Goal: Task Accomplishment & Management: Manage account settings

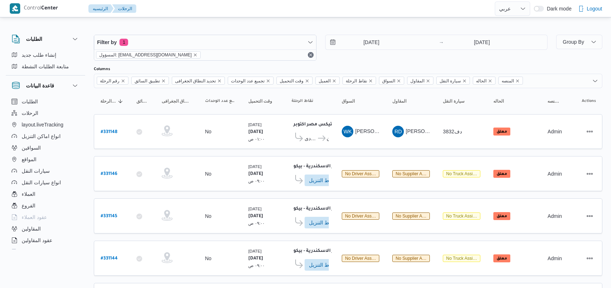
select select "ar"
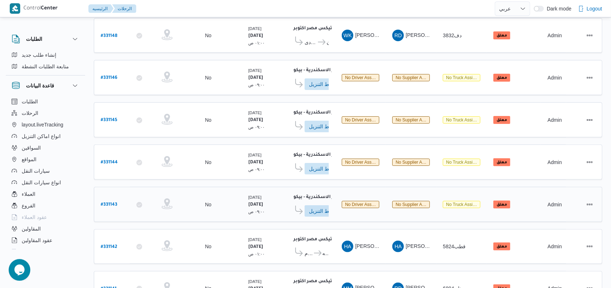
click at [116, 202] on b "# 331143" at bounding box center [109, 204] width 17 height 5
select select "ar"
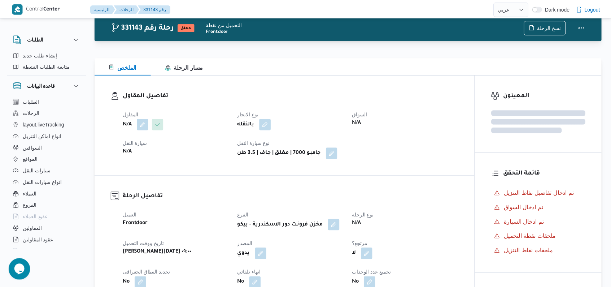
scroll to position [96, 0]
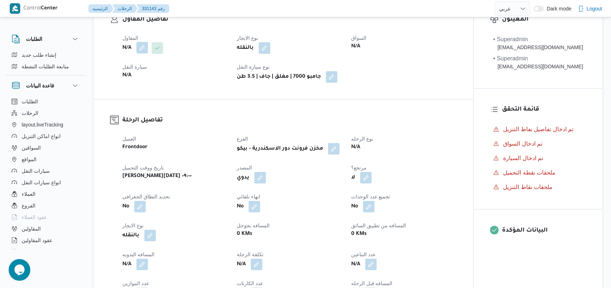
click at [143, 48] on button "button" at bounding box center [142, 48] width 12 height 12
click at [139, 86] on div "You are in a dialog. To close this dialog, hit escape. اسم المقاول Search تاكيد" at bounding box center [149, 73] width 108 height 33
click at [139, 73] on div "Search" at bounding box center [128, 77] width 54 height 14
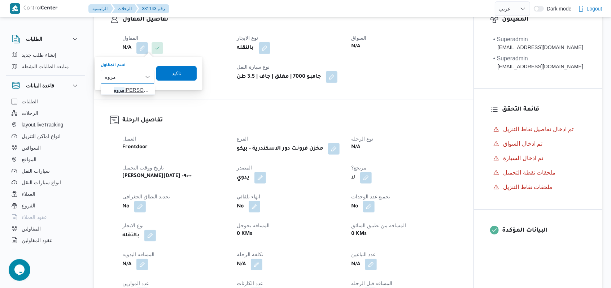
type input "مروه"
click at [126, 92] on span "مروه حسام الدين سعد على" at bounding box center [132, 90] width 37 height 9
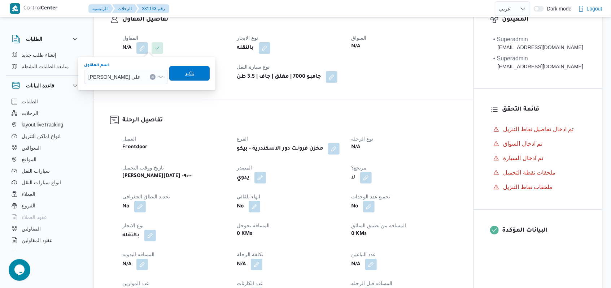
click at [187, 66] on span "تاكيد" at bounding box center [189, 73] width 40 height 14
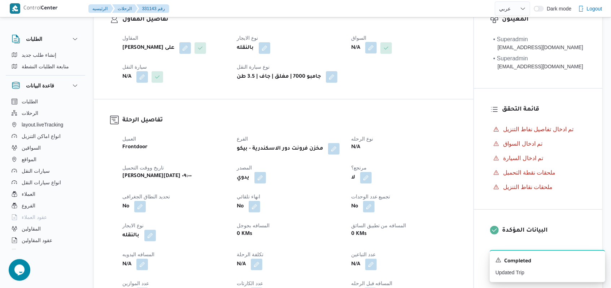
click at [374, 49] on button "button" at bounding box center [371, 48] width 12 height 12
click at [367, 78] on div "Search" at bounding box center [358, 77] width 54 height 14
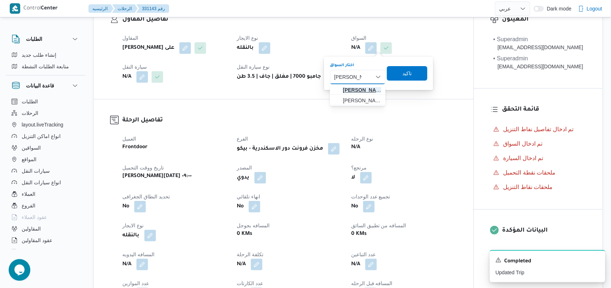
type input "محمد محمود"
click at [368, 85] on span "محمد محمود عوض حسن" at bounding box center [358, 90] width 50 height 12
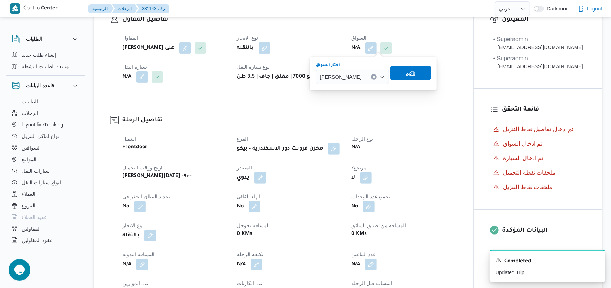
click at [431, 71] on span "تاكيد" at bounding box center [411, 73] width 40 height 14
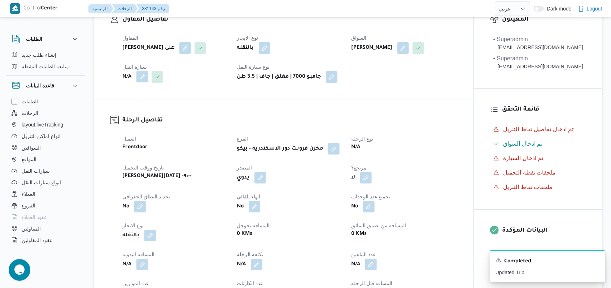
click at [146, 74] on button "button" at bounding box center [142, 77] width 12 height 12
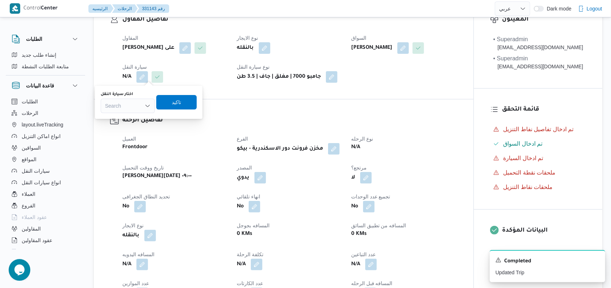
click at [137, 103] on div "Search" at bounding box center [128, 106] width 54 height 14
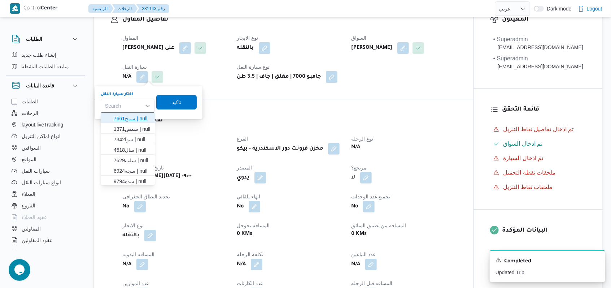
click at [137, 119] on span "سمج7661 | null" at bounding box center [132, 118] width 37 height 9
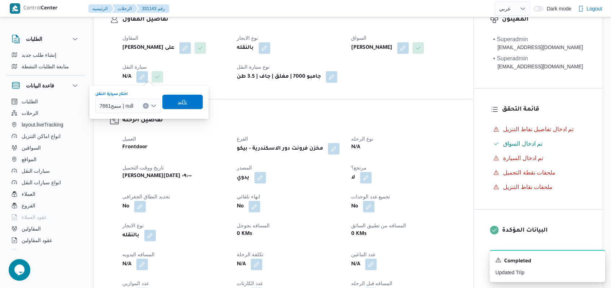
click at [184, 102] on span "تاكيد" at bounding box center [182, 101] width 9 height 9
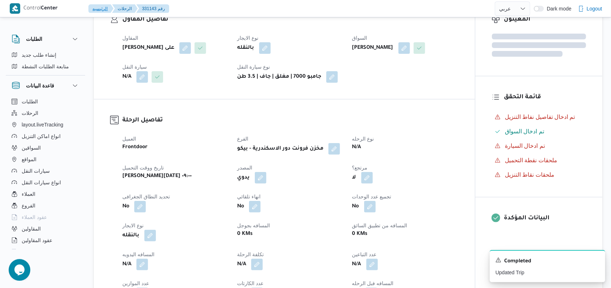
scroll to position [337, 0]
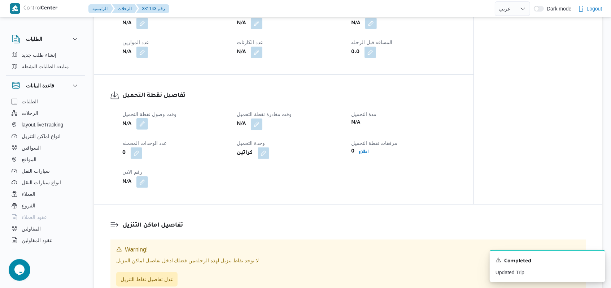
click at [146, 127] on button "button" at bounding box center [142, 124] width 12 height 12
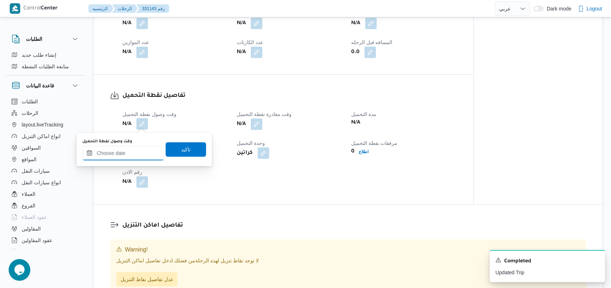
drag, startPoint x: 136, startPoint y: 157, endPoint x: 139, endPoint y: 126, distance: 31.1
click at [136, 157] on input "وقت وصول نفطة التحميل" at bounding box center [123, 153] width 82 height 14
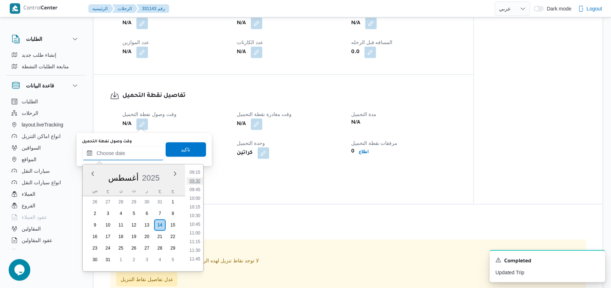
scroll to position [287, 0]
click at [195, 210] on li "09:15" at bounding box center [195, 206] width 17 height 7
type input "١٤/٠٨/٢٠٢٥ ٠٩:١٥"
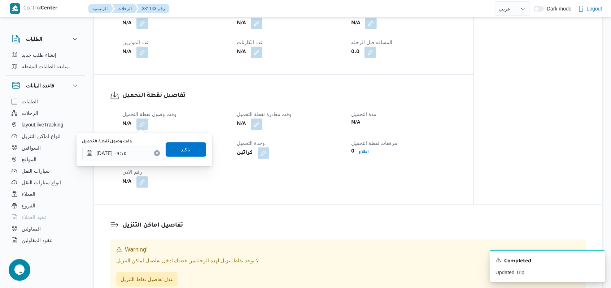
click at [186, 138] on div "وقت وصول نفطة التحميل ١٤/٠٨/٢٠٢٥ ٠٩:١٥ تاكيد" at bounding box center [144, 149] width 125 height 23
click at [188, 149] on span "تاكيد" at bounding box center [186, 149] width 40 height 14
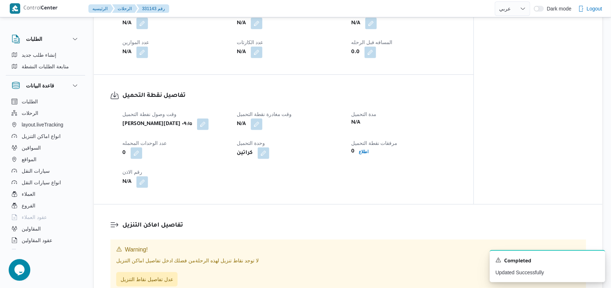
select select "ar"
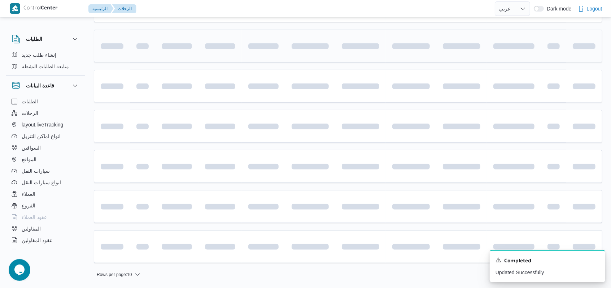
scroll to position [96, 0]
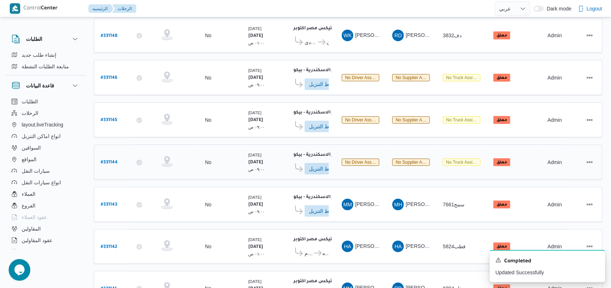
click at [111, 160] on b "# 331144" at bounding box center [109, 162] width 17 height 5
select select "ar"
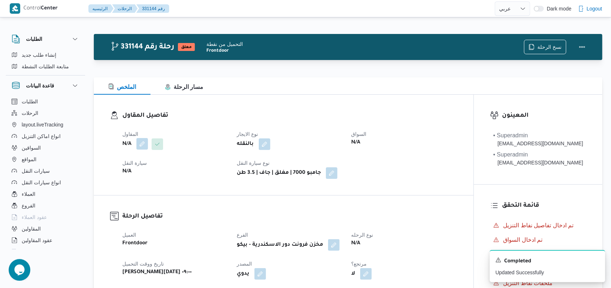
click at [144, 144] on button "button" at bounding box center [142, 144] width 12 height 12
click at [138, 167] on div "Search" at bounding box center [128, 173] width 54 height 14
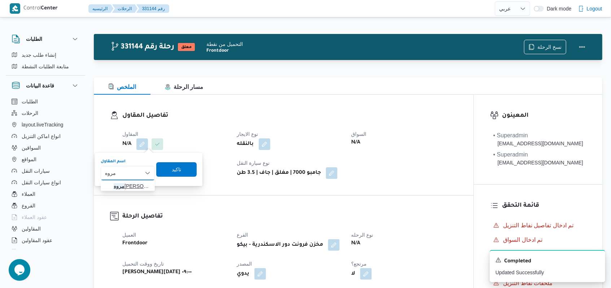
type input "مروه"
click at [137, 186] on span "مروه حسام الدين سعد على" at bounding box center [132, 186] width 37 height 9
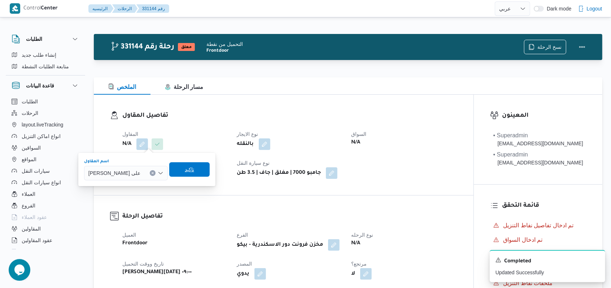
click at [173, 171] on span "تاكيد" at bounding box center [189, 169] width 40 height 14
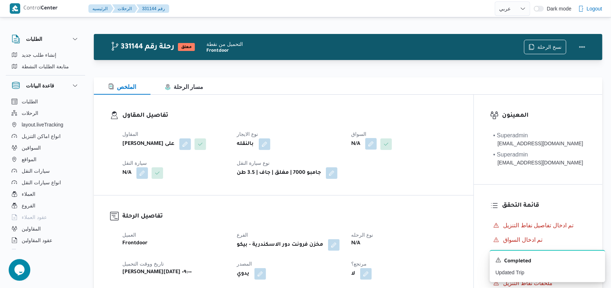
click at [372, 144] on button "button" at bounding box center [371, 144] width 12 height 12
click at [362, 174] on div "Search" at bounding box center [358, 173] width 54 height 14
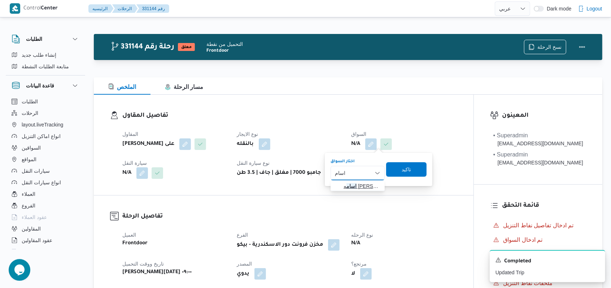
type input "اسام"
click at [361, 188] on span "اسام ه عبدالعال يوسف عبدالعال" at bounding box center [362, 186] width 37 height 9
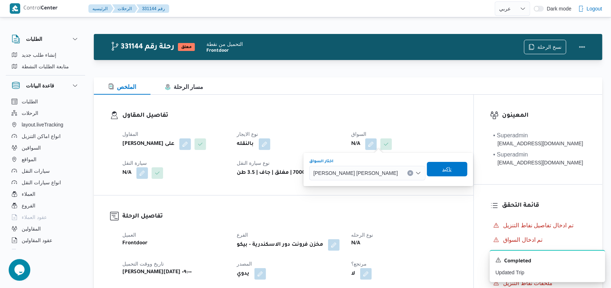
click at [427, 174] on span "تاكيد" at bounding box center [447, 169] width 40 height 14
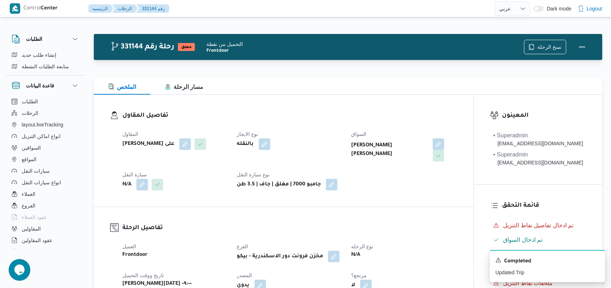
click at [141, 175] on span "سيارة النقل" at bounding box center [134, 174] width 25 height 6
click at [140, 183] on button "button" at bounding box center [142, 184] width 12 height 12
click at [130, 213] on div "Search" at bounding box center [128, 213] width 54 height 14
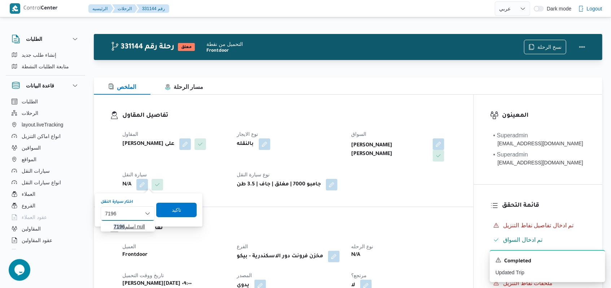
type input "7196"
click at [131, 221] on span "سلم 7196 | null" at bounding box center [128, 227] width 48 height 12
click at [166, 213] on span "تاكيد" at bounding box center [182, 209] width 40 height 14
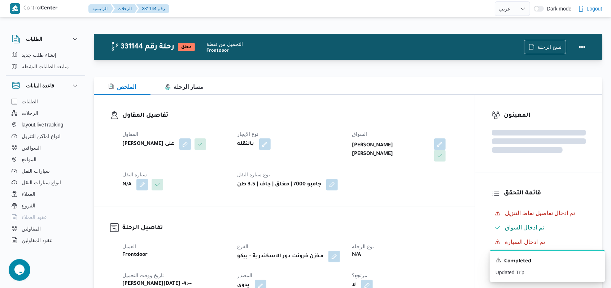
scroll to position [289, 0]
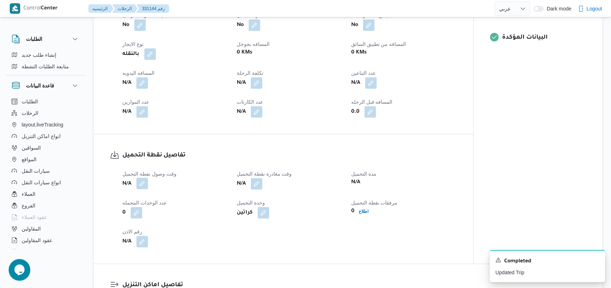
click at [140, 184] on button "button" at bounding box center [142, 184] width 12 height 12
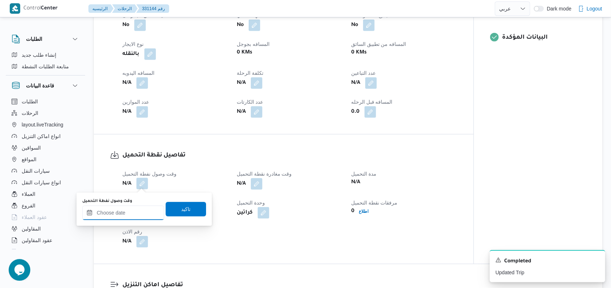
click at [129, 218] on input "وقت وصول نفطة التحميل" at bounding box center [123, 212] width 82 height 14
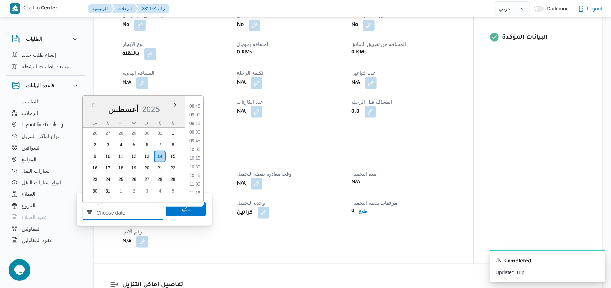
scroll to position [287, 0]
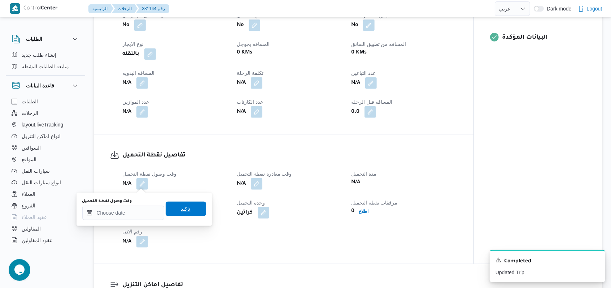
click at [186, 214] on span "تاكيد" at bounding box center [186, 208] width 40 height 14
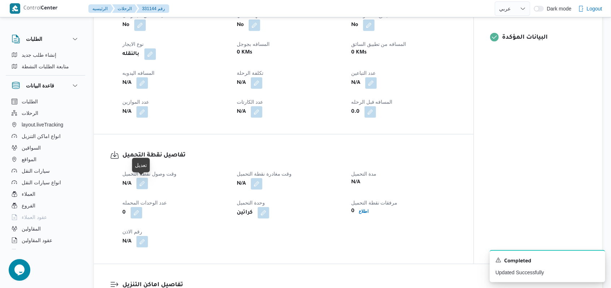
click at [139, 183] on button "button" at bounding box center [142, 184] width 12 height 12
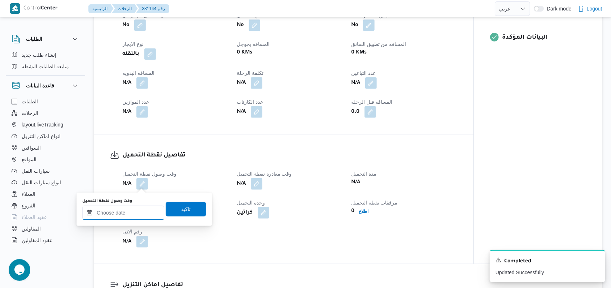
click at [138, 213] on input "وقت وصول نفطة التحميل" at bounding box center [123, 212] width 82 height 14
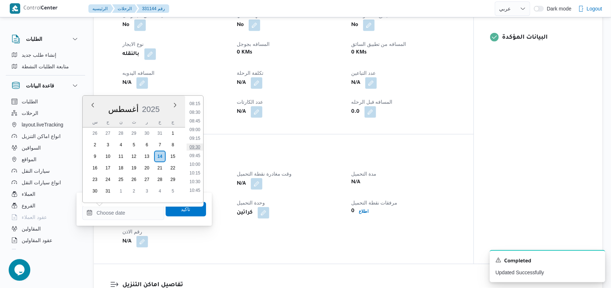
click at [196, 147] on li "09:30" at bounding box center [195, 146] width 17 height 7
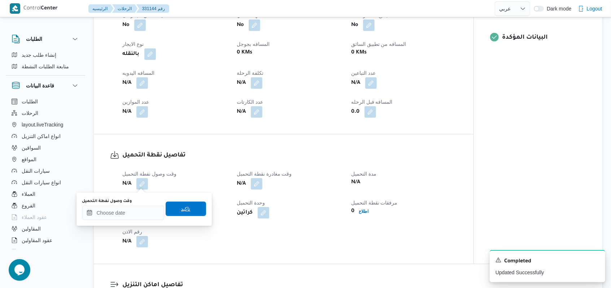
click at [183, 207] on span "تاكيد" at bounding box center [185, 208] width 9 height 9
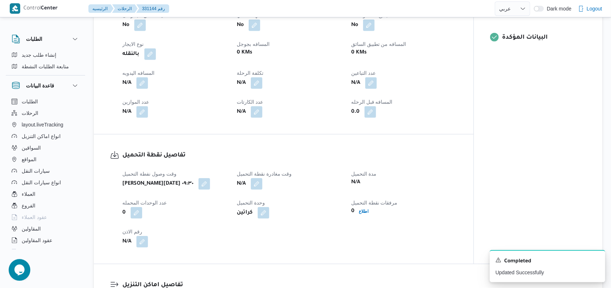
select select "ar"
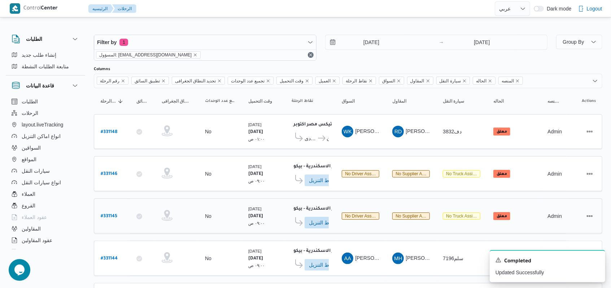
scroll to position [48, 0]
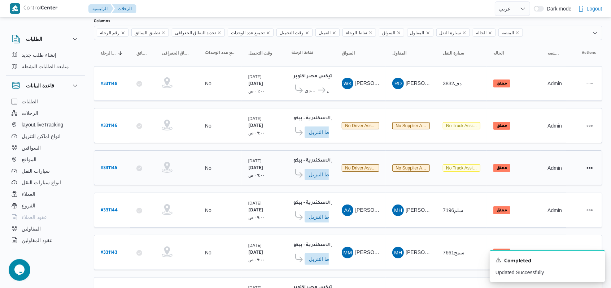
click at [116, 166] on b "# 331145" at bounding box center [109, 168] width 17 height 5
select select "ar"
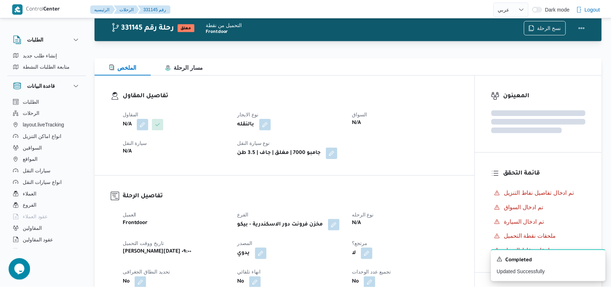
scroll to position [48, 0]
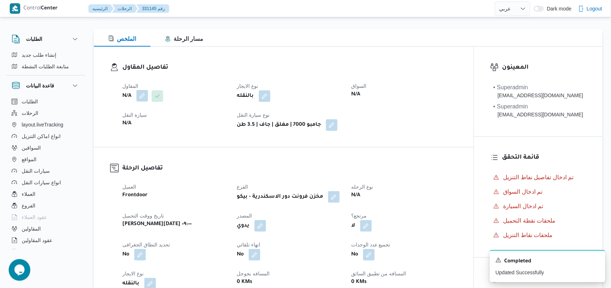
click at [143, 91] on button "button" at bounding box center [142, 96] width 12 height 12
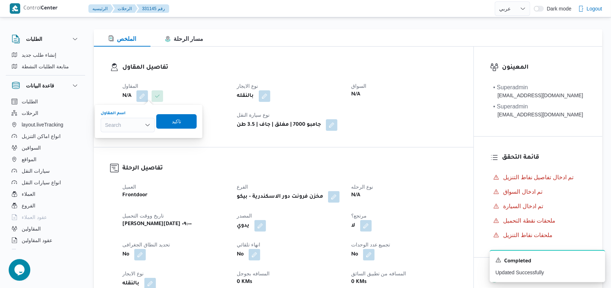
click at [127, 128] on div "Search" at bounding box center [128, 125] width 54 height 14
type input "مروه"
click at [135, 134] on span "مروه حسام الدين سعد على" at bounding box center [132, 138] width 37 height 9
click at [175, 123] on span "تاكيد" at bounding box center [189, 121] width 40 height 14
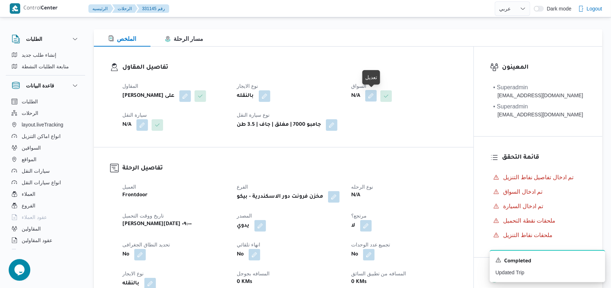
click at [371, 99] on button "button" at bounding box center [371, 96] width 12 height 12
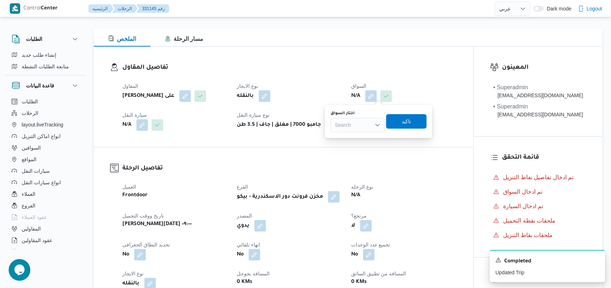
click at [361, 124] on div "Search" at bounding box center [358, 125] width 54 height 14
type input "عمرو عاط"
click at [361, 134] on span "عمرو عاط ف صلاح عبدالقادر" at bounding box center [362, 138] width 37 height 9
click at [414, 122] on span "تاكيد" at bounding box center [408, 121] width 40 height 14
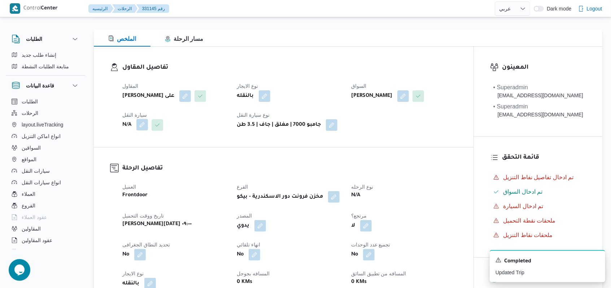
click at [147, 127] on button "button" at bounding box center [142, 125] width 12 height 12
click at [141, 153] on div "Search" at bounding box center [128, 154] width 54 height 14
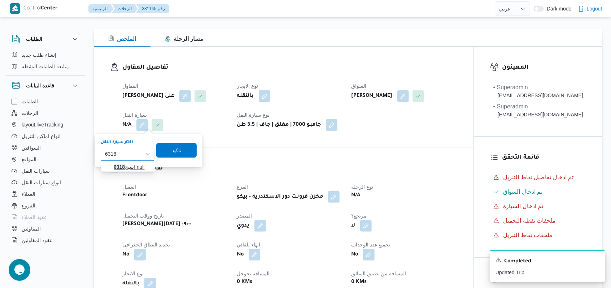
type input "6318"
click at [142, 171] on span "سبح 6318 | null" at bounding box center [128, 167] width 48 height 12
click at [196, 150] on span "تاكيد" at bounding box center [181, 150] width 40 height 14
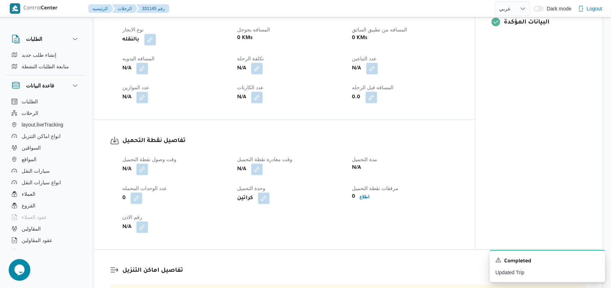
scroll to position [337, 0]
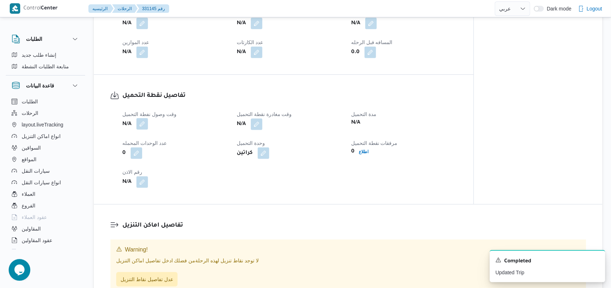
click at [142, 123] on button "button" at bounding box center [142, 124] width 12 height 12
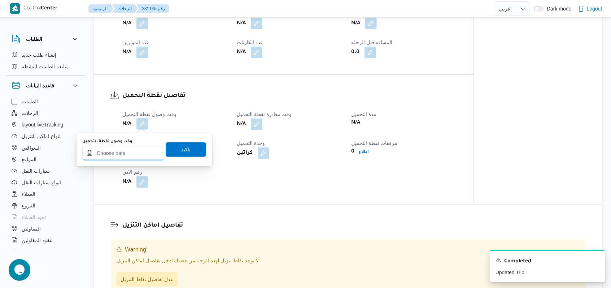
click at [131, 157] on input "وقت وصول نفطة التحميل" at bounding box center [123, 153] width 82 height 14
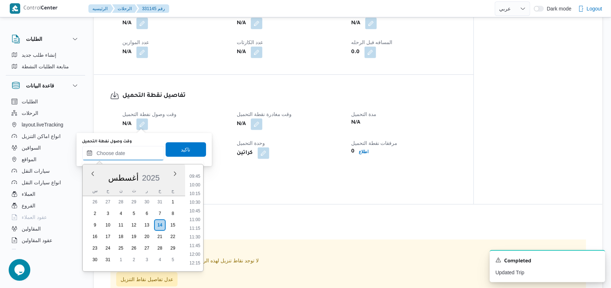
scroll to position [287, 0]
click at [199, 204] on li "09:15" at bounding box center [195, 206] width 17 height 7
type input "١٤/٠٨/٢٠٢٥ ٠٩:١٥"
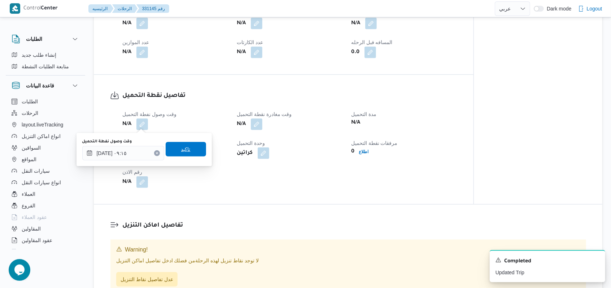
click at [182, 152] on span "تاكيد" at bounding box center [185, 149] width 9 height 9
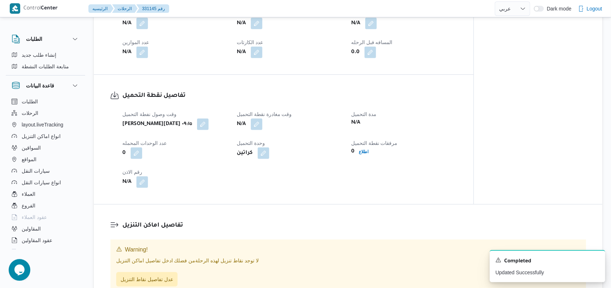
select select "ar"
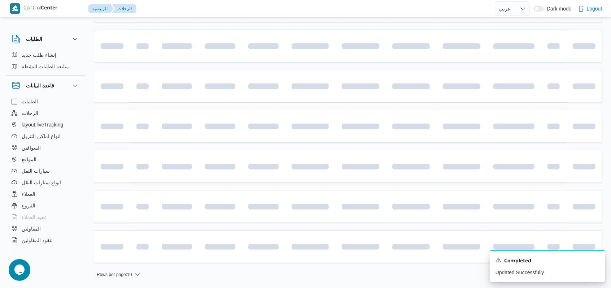
scroll to position [48, 0]
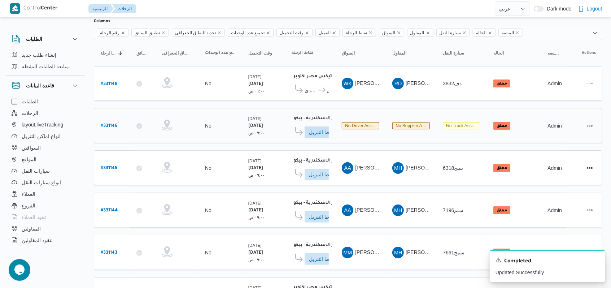
click at [102, 124] on b "# 331146" at bounding box center [109, 125] width 17 height 5
select select "ar"
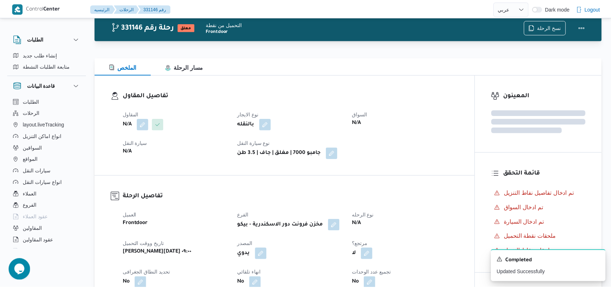
scroll to position [48, 0]
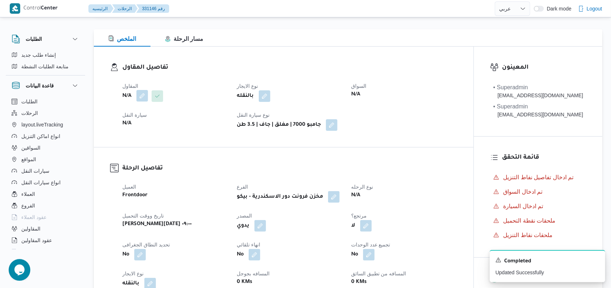
click at [140, 93] on button "button" at bounding box center [142, 96] width 12 height 12
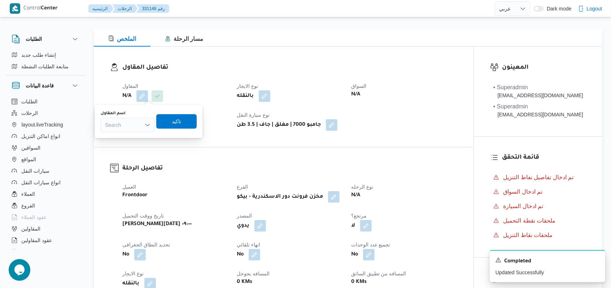
click at [135, 126] on div "Search" at bounding box center [128, 125] width 54 height 14
type input "مروه"
click at [138, 141] on span "مروه حسام الدين سعد على" at bounding box center [132, 138] width 37 height 9
click at [191, 124] on span "تاكيد" at bounding box center [189, 121] width 9 height 9
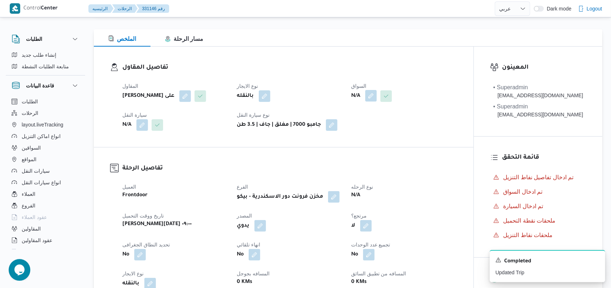
click at [374, 97] on button "button" at bounding box center [371, 96] width 12 height 12
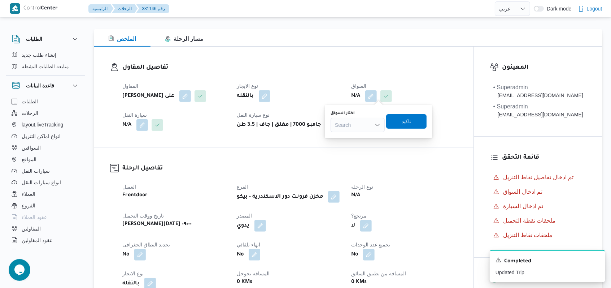
click at [361, 121] on div "Search" at bounding box center [358, 125] width 54 height 14
type input "احمد ابراهيم"
click at [362, 134] on span "احمد ابراهيم حسن علي" at bounding box center [362, 138] width 37 height 9
click at [412, 122] on span "تاكيد" at bounding box center [413, 121] width 40 height 14
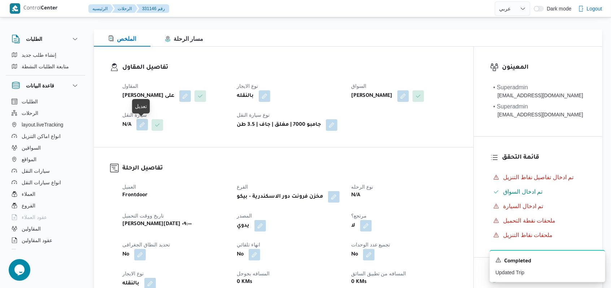
click at [144, 123] on button "button" at bounding box center [142, 125] width 12 height 12
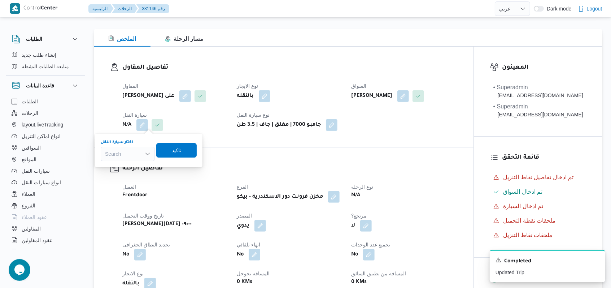
click at [131, 152] on div "Search" at bounding box center [128, 154] width 54 height 14
type input "7342"
click at [132, 163] on span "سوا 7342 | null" at bounding box center [132, 166] width 37 height 9
click at [189, 152] on span "تاكيد" at bounding box center [181, 150] width 40 height 14
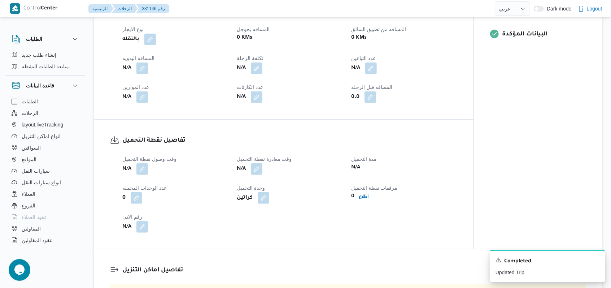
scroll to position [337, 0]
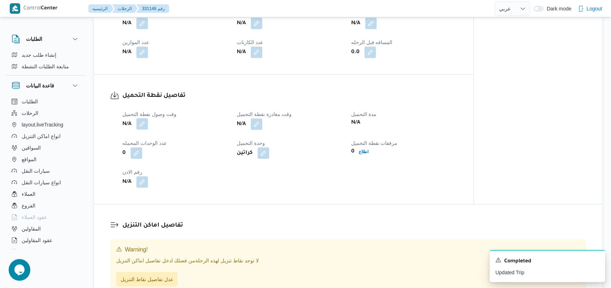
click at [143, 123] on button "button" at bounding box center [142, 124] width 12 height 12
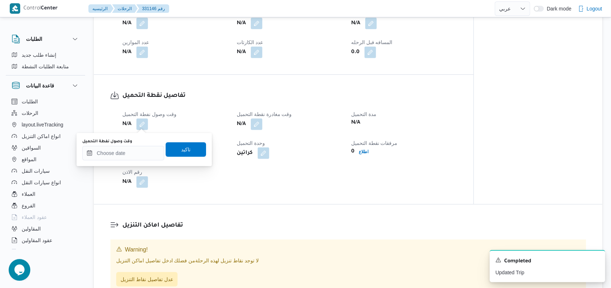
click at [126, 161] on div "You are in a dialog. To close this dialog, hit escape. وقت وصول نفطة التحميل تا…" at bounding box center [144, 149] width 135 height 33
click at [130, 152] on input "وقت وصول نفطة التحميل" at bounding box center [123, 153] width 82 height 14
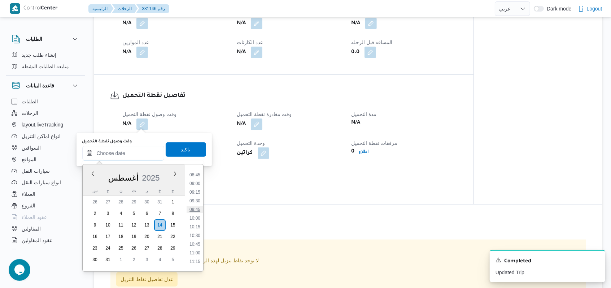
scroll to position [287, 0]
click at [197, 201] on li "09:00" at bounding box center [195, 198] width 17 height 7
type input "١٤/٠٨/٢٠٢٥ ٠٩:٠٠"
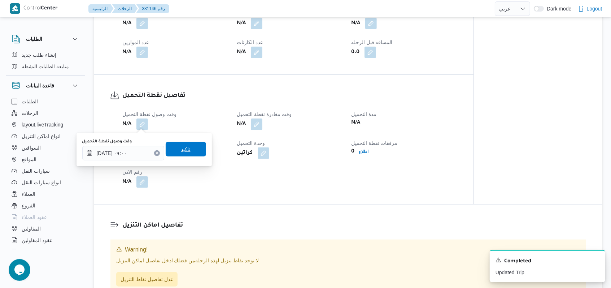
click at [188, 148] on span "تاكيد" at bounding box center [186, 149] width 40 height 14
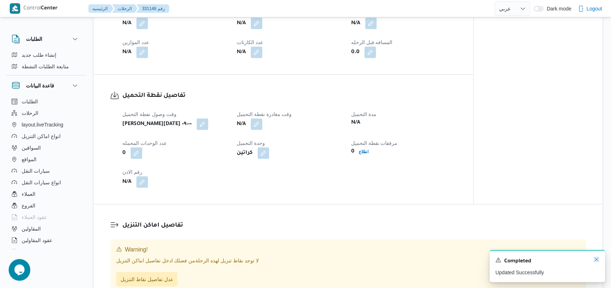
click at [596, 258] on icon "Dismiss toast" at bounding box center [597, 259] width 6 height 6
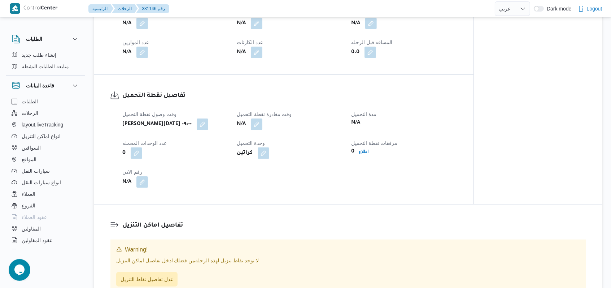
click at [288, 192] on div "تفاصيل نقطة التحميل وقت وصول نفطة التحميل خميس ١٤ أغسطس ٢٠٢٥ ٠٩:٠٠ وقت مغادرة ن…" at bounding box center [284, 139] width 380 height 129
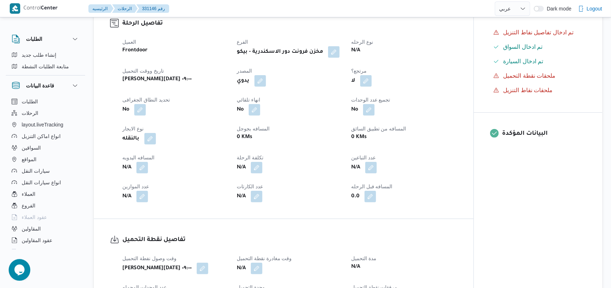
scroll to position [48, 0]
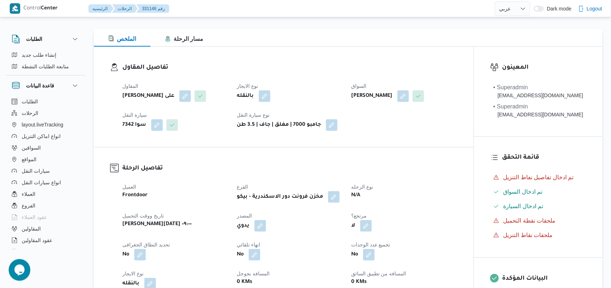
click at [318, 91] on div "بالنقله" at bounding box center [289, 96] width 107 height 13
select select "ar"
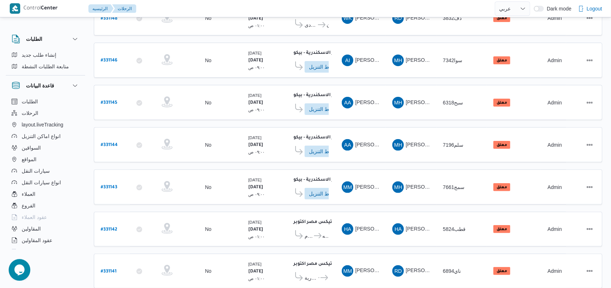
scroll to position [107, 0]
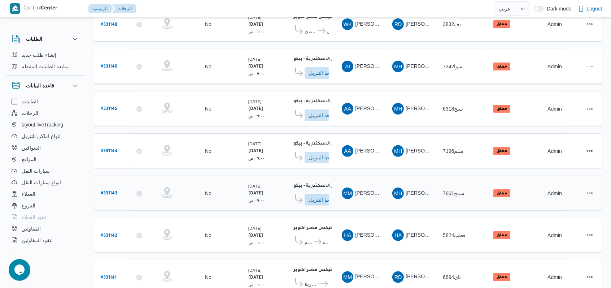
click at [110, 191] on b "# 331143" at bounding box center [109, 193] width 17 height 5
select select "ar"
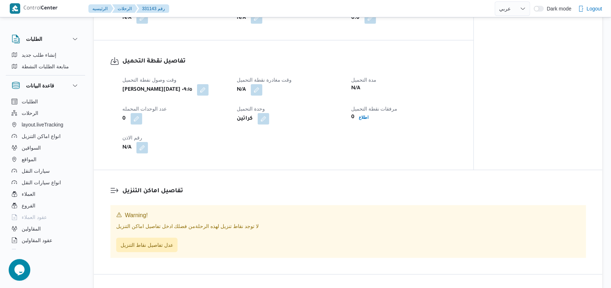
scroll to position [385, 0]
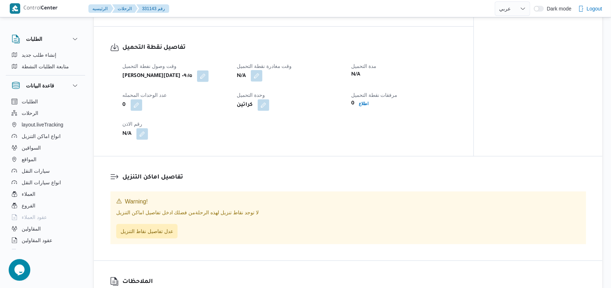
click at [257, 79] on button "button" at bounding box center [257, 76] width 12 height 12
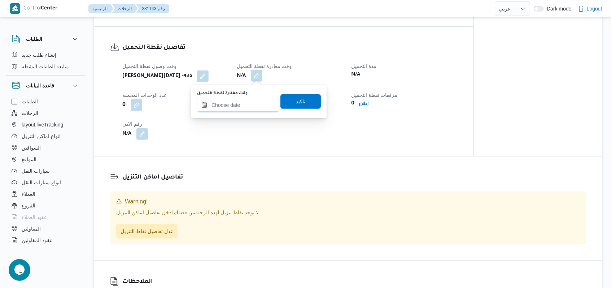
click at [250, 103] on input "وقت مغادرة نقطة التحميل" at bounding box center [238, 105] width 82 height 14
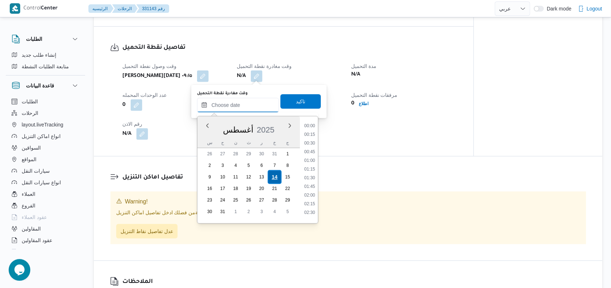
scroll to position [401, 0]
click at [310, 156] on li "12:30" at bounding box center [309, 157] width 17 height 7
type input "١٤/٠٨/٢٠٢٥ ١٢:٣٠"
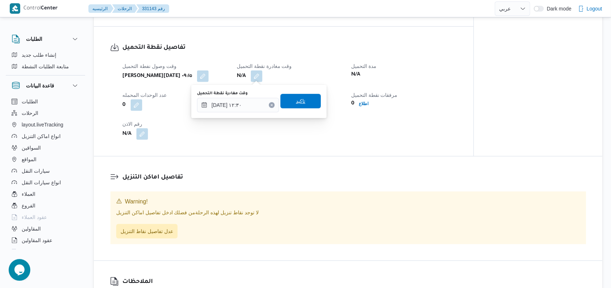
click at [306, 102] on span "تاكيد" at bounding box center [300, 101] width 40 height 14
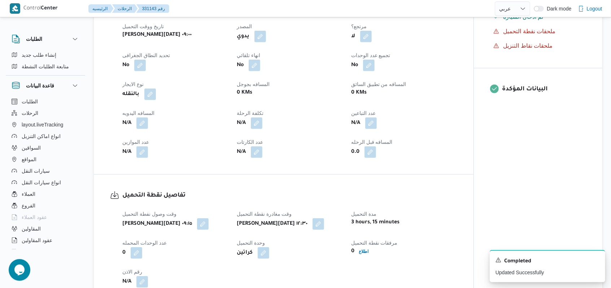
scroll to position [385, 0]
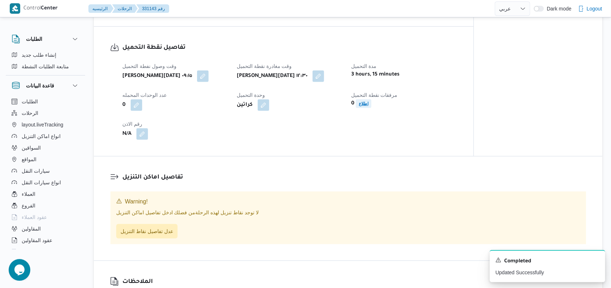
click at [370, 104] on span "اطلاع" at bounding box center [364, 103] width 16 height 9
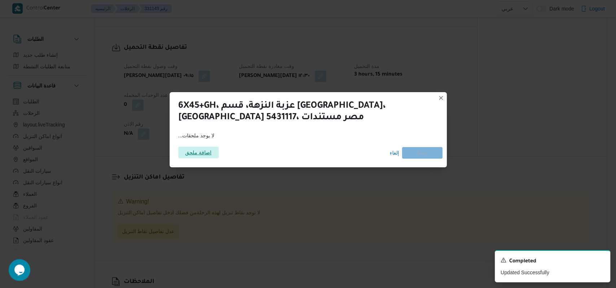
click at [206, 155] on span "اضافة ملحق" at bounding box center [198, 153] width 26 height 12
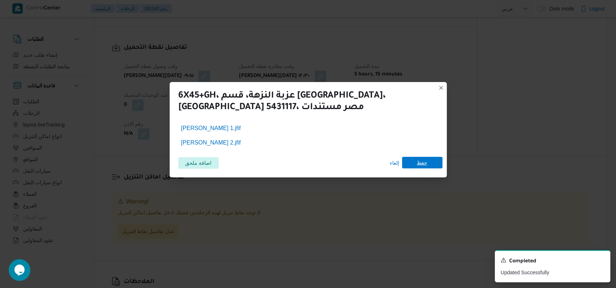
click at [421, 163] on span "حفظ" at bounding box center [422, 163] width 10 height 12
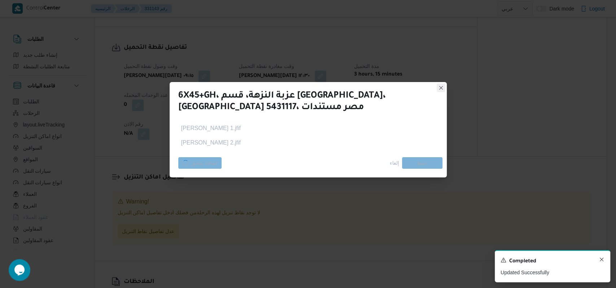
click at [602, 261] on icon "Dismiss toast" at bounding box center [602, 259] width 6 height 6
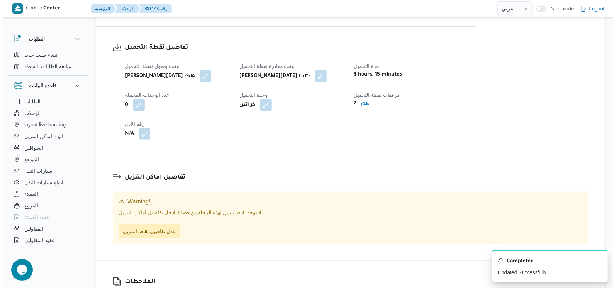
scroll to position [433, 0]
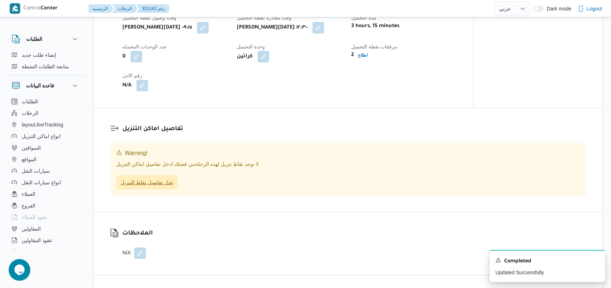
click at [169, 180] on span "عدل تفاصيل نقاط التنزيل" at bounding box center [147, 182] width 53 height 9
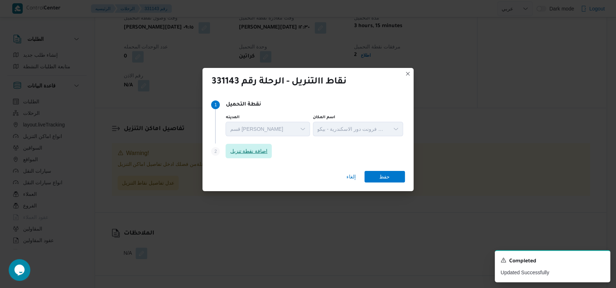
click at [258, 151] on span "اضافة نقطة تنزيل" at bounding box center [249, 151] width 38 height 9
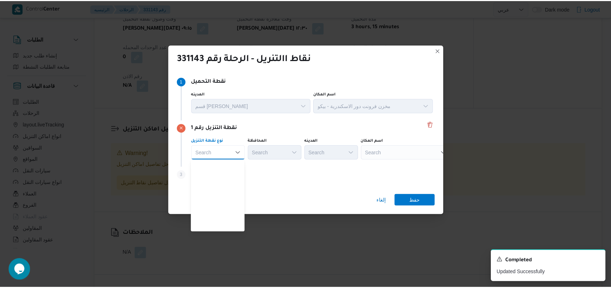
scroll to position [189, 0]
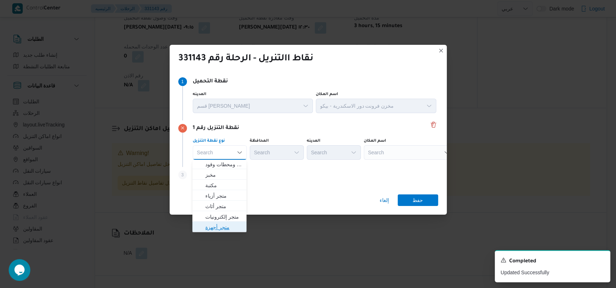
click at [228, 224] on span "متجر أجهزة" at bounding box center [223, 227] width 37 height 9
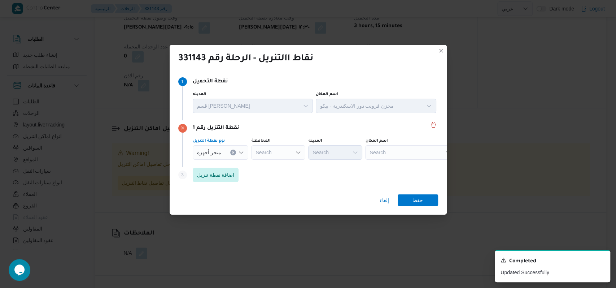
click at [370, 153] on div "Search" at bounding box center [410, 152] width 90 height 14
type input "ش"
type input "ه"
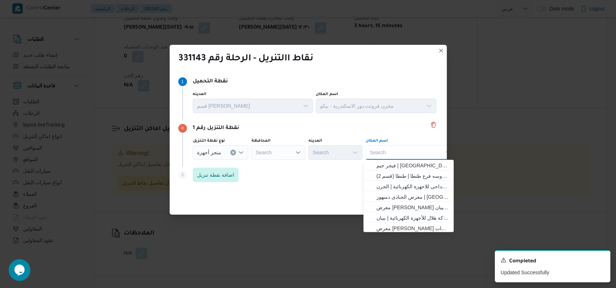
click at [324, 172] on div "Step 3 is disabled 3 اضافة نقطة تنزيل" at bounding box center [308, 176] width 260 height 19
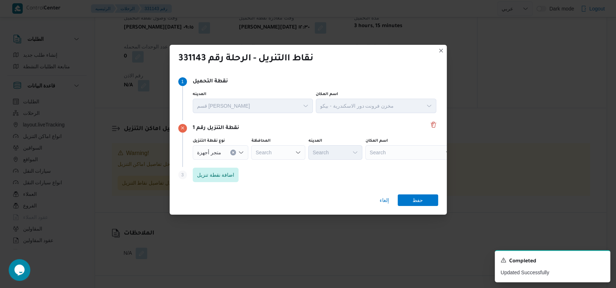
click at [390, 154] on div "Search" at bounding box center [410, 152] width 90 height 14
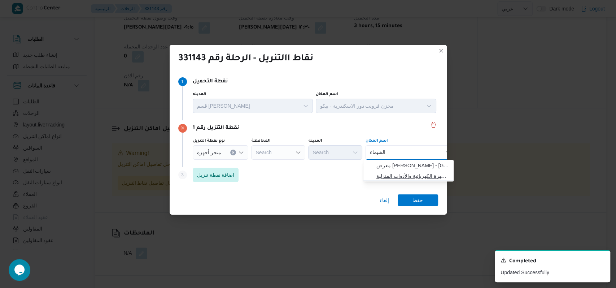
type input "الشيماء"
click at [398, 178] on span "معرض الشيماء همام - الاسكندرية | شركة الشيماء للأجهزة الكهربائية والأدوات المنز…" at bounding box center [412, 175] width 73 height 9
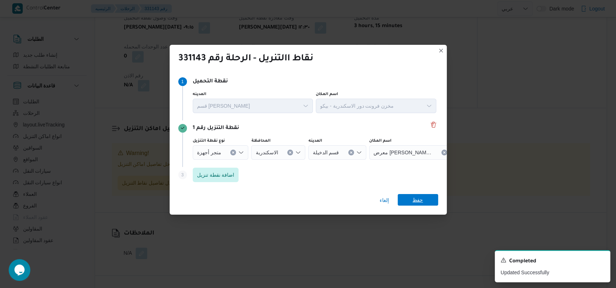
click at [412, 198] on span "حفظ" at bounding box center [418, 200] width 40 height 12
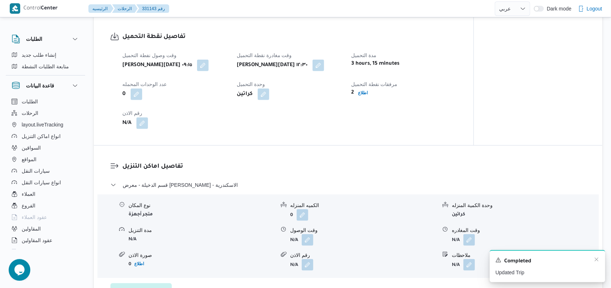
scroll to position [471, 0]
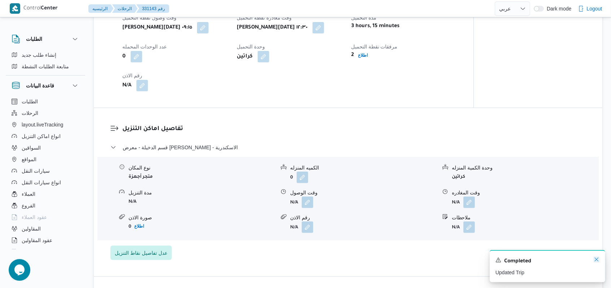
click at [598, 260] on icon "Dismiss toast" at bounding box center [597, 259] width 6 height 6
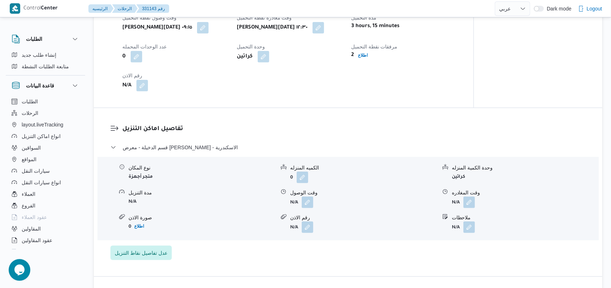
select select "ar"
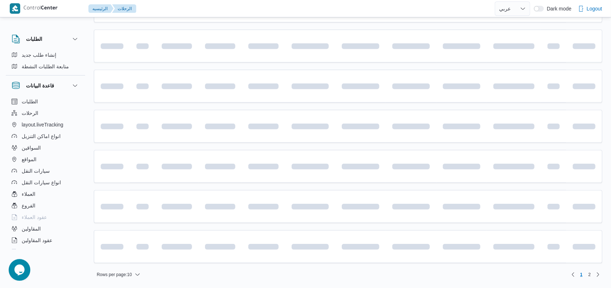
scroll to position [107, 0]
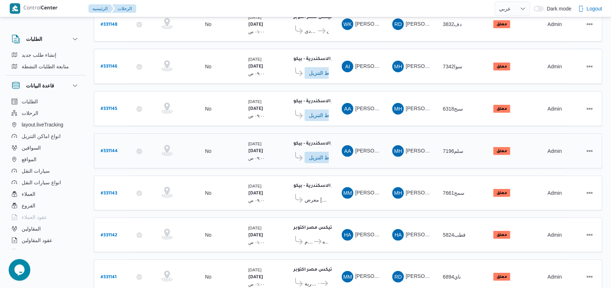
click at [107, 149] on b "# 331144" at bounding box center [109, 151] width 17 height 5
select select "ar"
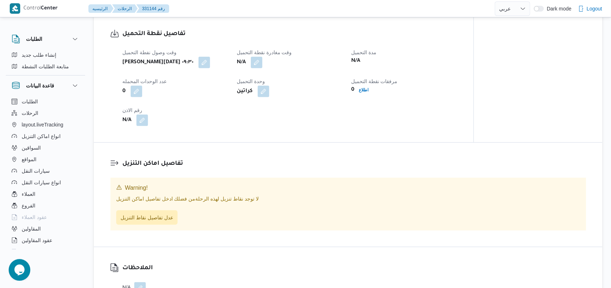
scroll to position [444, 0]
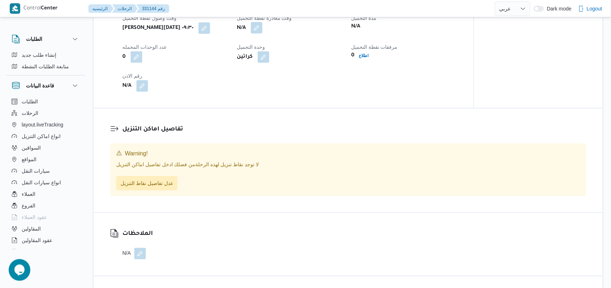
click at [257, 30] on button "button" at bounding box center [257, 28] width 12 height 12
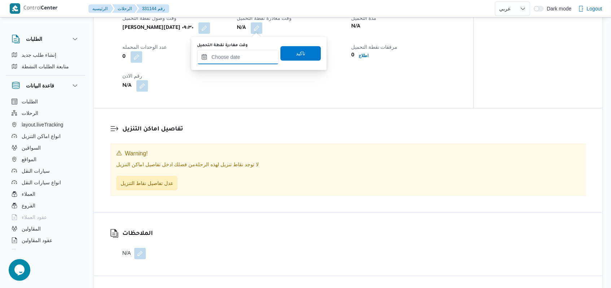
click at [240, 51] on input "وقت مغادرة نقطة التحميل" at bounding box center [238, 57] width 82 height 14
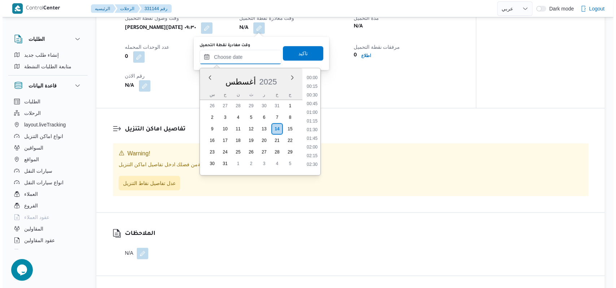
scroll to position [401, 0]
click at [310, 110] on li "12:30" at bounding box center [309, 109] width 17 height 7
type input "١٤/٠٨/٢٠٢٥ ١٢:٣٠"
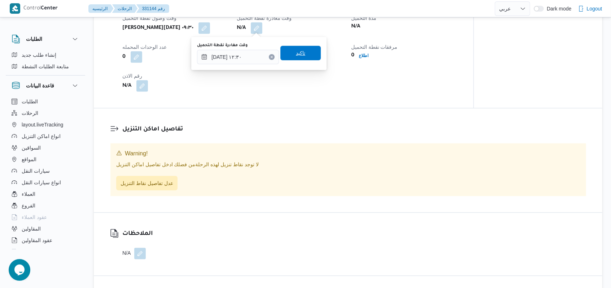
click at [303, 59] on span "تاكيد" at bounding box center [300, 53] width 40 height 14
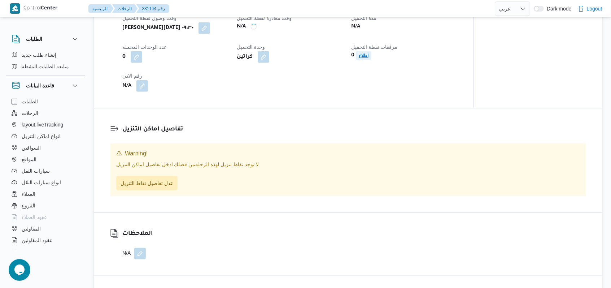
click at [364, 56] on b "اطلاع" at bounding box center [364, 55] width 10 height 5
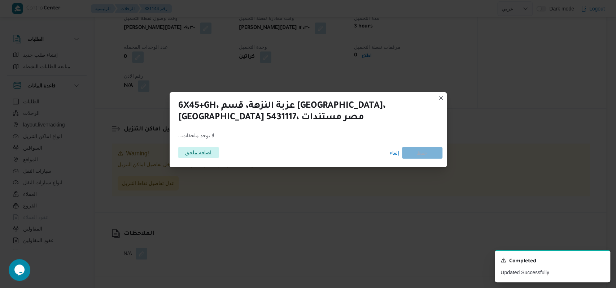
click at [209, 147] on span "اضافة ملحق" at bounding box center [198, 153] width 26 height 12
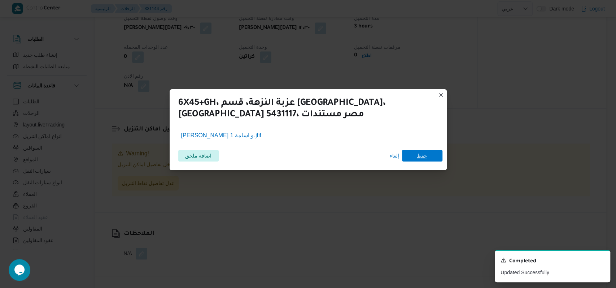
click at [432, 161] on span "حفظ" at bounding box center [422, 156] width 40 height 12
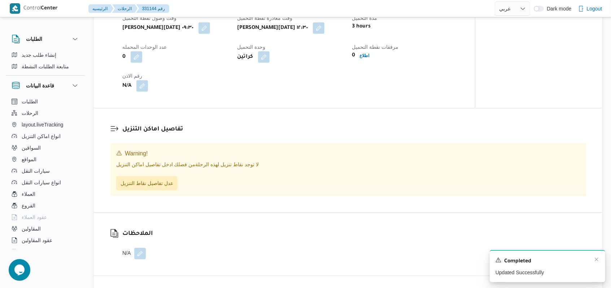
click at [601, 258] on div "A new notification appears Completed Updated Successfully" at bounding box center [547, 266] width 115 height 32
click at [598, 260] on icon "Dismiss toast" at bounding box center [597, 259] width 6 height 6
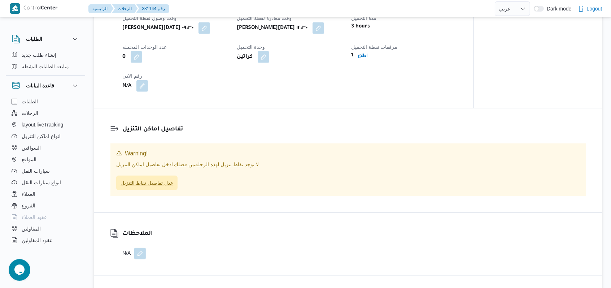
click at [152, 184] on span "عدل تفاصيل نقاط التنزيل" at bounding box center [147, 182] width 53 height 9
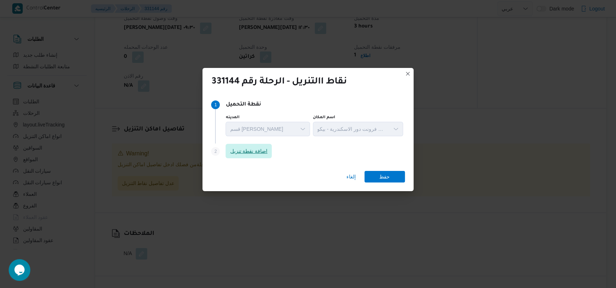
click at [263, 152] on span "اضافة نقطة تنزيل" at bounding box center [249, 151] width 38 height 9
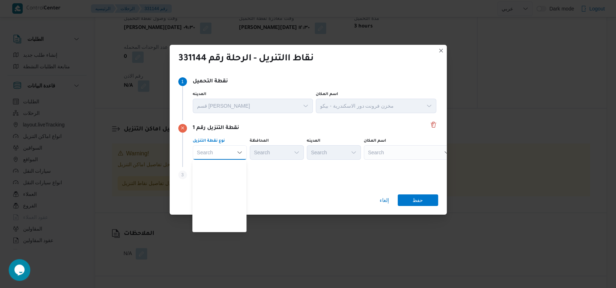
scroll to position [189, 0]
click at [399, 148] on div "Search" at bounding box center [409, 152] width 90 height 14
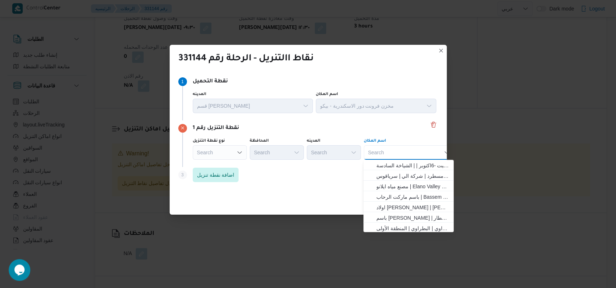
click at [224, 155] on div "Search" at bounding box center [220, 152] width 54 height 14
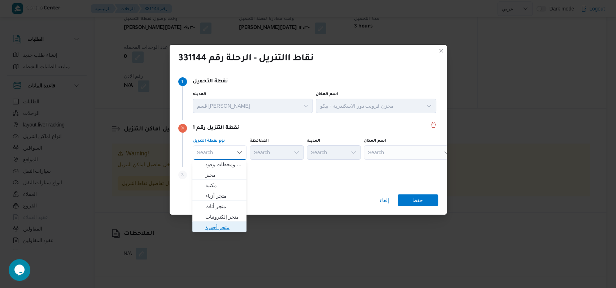
click at [222, 228] on span "متجر أجهزة" at bounding box center [223, 227] width 37 height 9
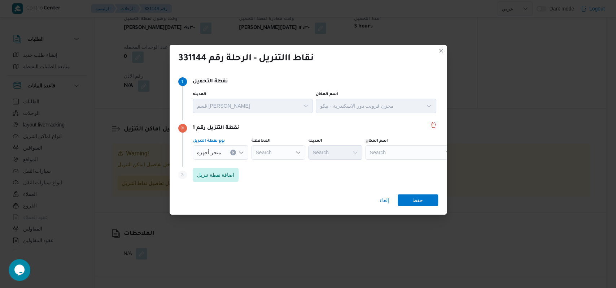
click at [387, 149] on div "Search" at bounding box center [410, 152] width 90 height 14
type input "الاقداح"
click at [392, 160] on span "شركة الاقداح ى للاجهزة الكهربائية ابو حمص | شركة الاقداحى للاجهزة الكهربائية | …" at bounding box center [408, 166] width 84 height 12
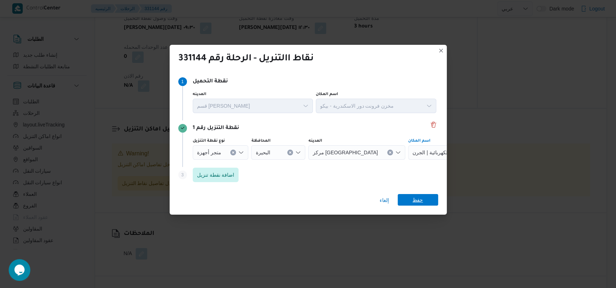
click at [410, 203] on span "حفظ" at bounding box center [418, 200] width 40 height 12
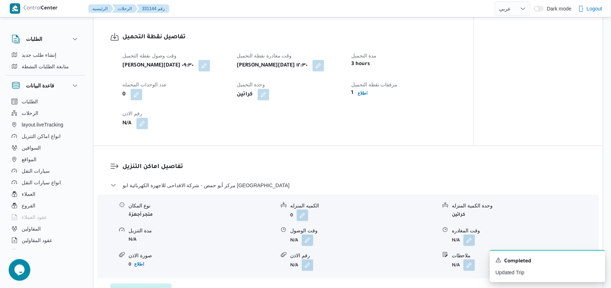
scroll to position [482, 0]
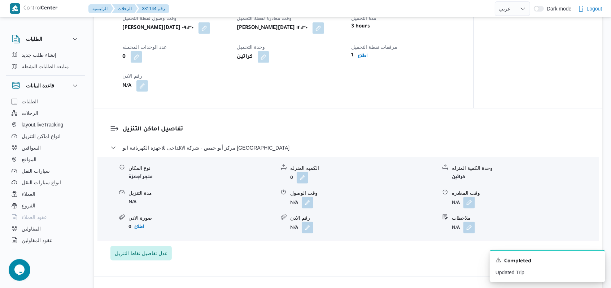
select select "ar"
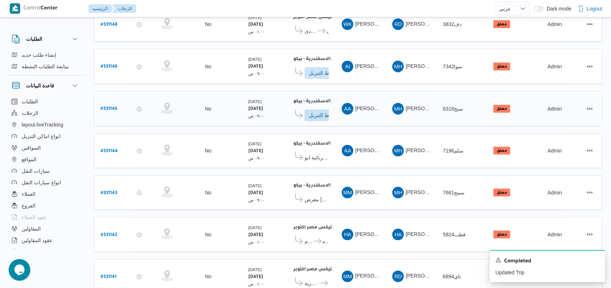
scroll to position [59, 0]
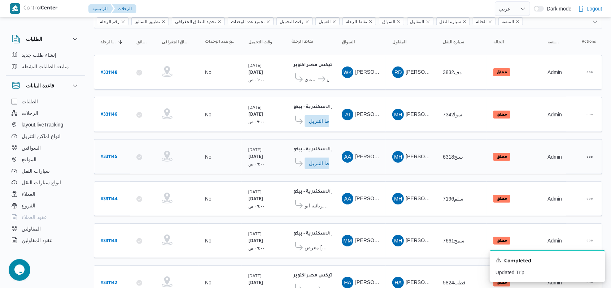
click at [110, 154] on b "# 331145" at bounding box center [109, 156] width 17 height 5
select select "ar"
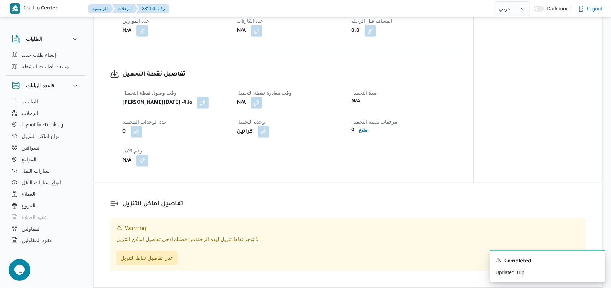
scroll to position [396, 0]
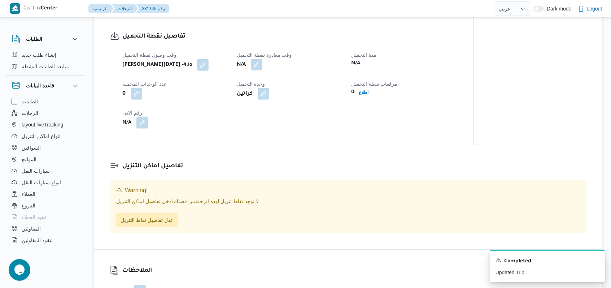
click at [262, 65] on button "button" at bounding box center [257, 65] width 12 height 12
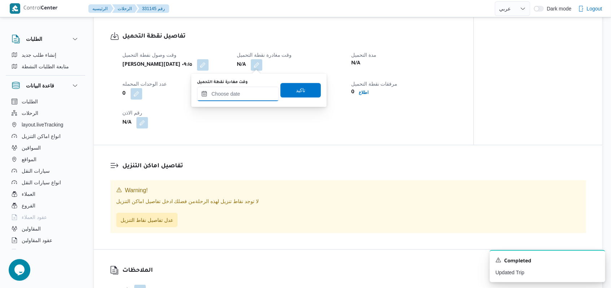
click at [243, 91] on input "وقت مغادرة نقطة التحميل" at bounding box center [238, 94] width 82 height 14
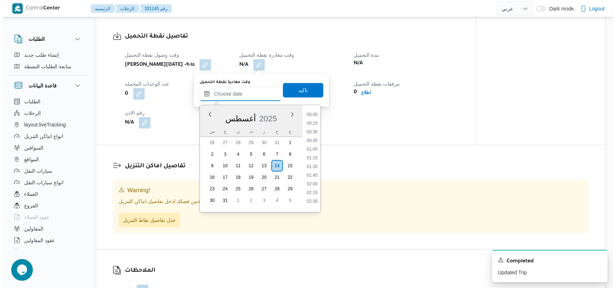
scroll to position [401, 0]
click at [314, 145] on li "12:30" at bounding box center [309, 146] width 17 height 7
type input "١٤/٠٨/٢٠٢٥ ١٢:٣٠"
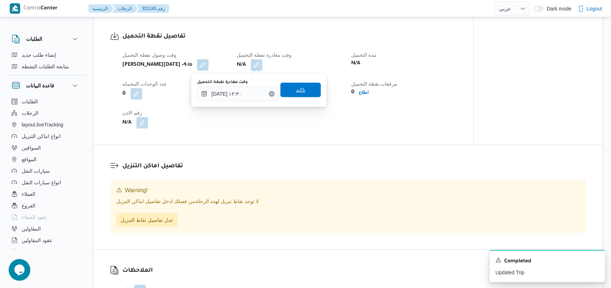
click at [307, 97] on span "تاكيد" at bounding box center [300, 90] width 40 height 14
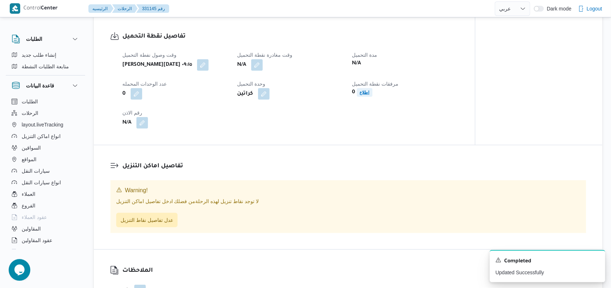
click at [361, 93] on b "اطلاع" at bounding box center [365, 92] width 10 height 5
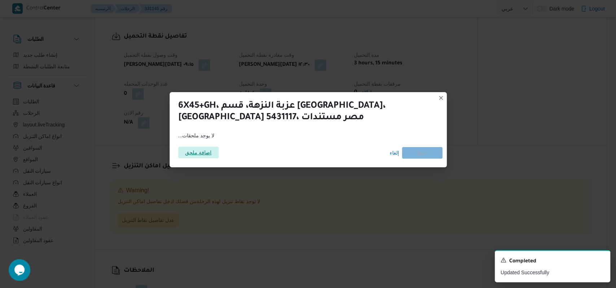
click at [203, 151] on span "اضافة ملحق" at bounding box center [198, 153] width 26 height 12
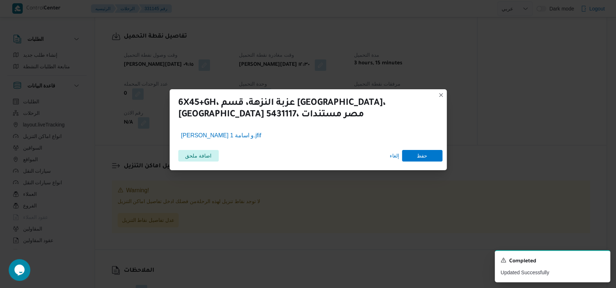
click at [426, 162] on div "اضافة ملحق إلغاء حفظ" at bounding box center [308, 155] width 269 height 20
click at [428, 157] on span "حفظ" at bounding box center [422, 155] width 40 height 12
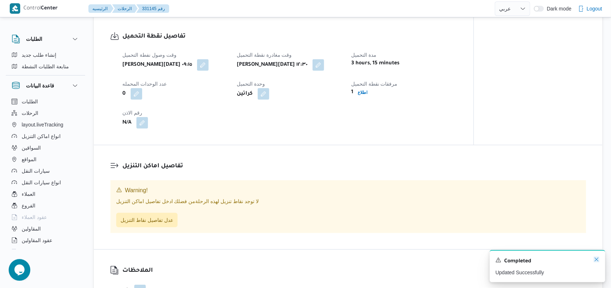
click at [595, 261] on icon "Dismiss toast" at bounding box center [597, 259] width 4 height 4
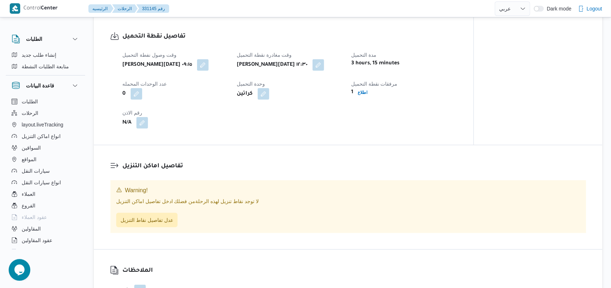
click at [400, 158] on div "تفاصيل اماكن التنزيل Warning! لا توجد نقاط تنزيل لهذه الرحلة من فضلك ادخل تفاصي…" at bounding box center [348, 197] width 509 height 104
click at [169, 215] on span "عدل تفاصيل نقاط التنزيل" at bounding box center [146, 219] width 61 height 14
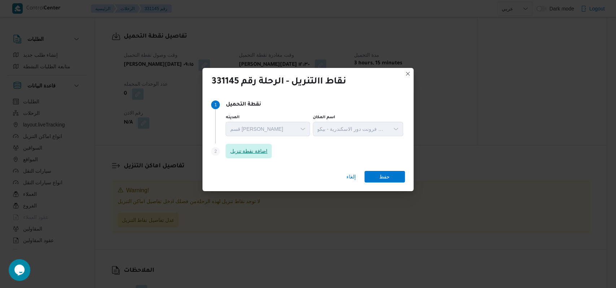
click at [265, 148] on span "اضافة نقطة تنزيل" at bounding box center [249, 151] width 38 height 9
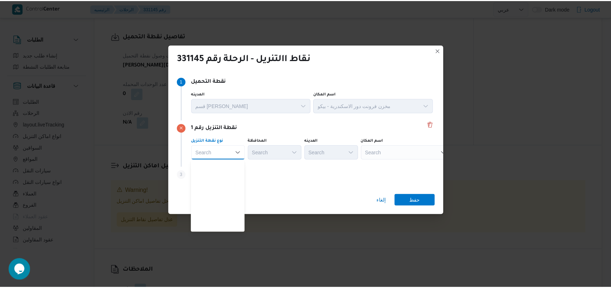
scroll to position [189, 0]
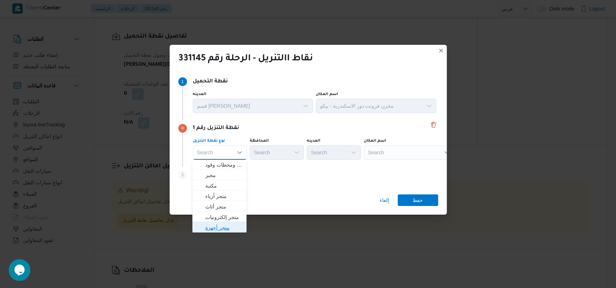
click at [221, 224] on span "متجر أجهزة" at bounding box center [223, 227] width 37 height 9
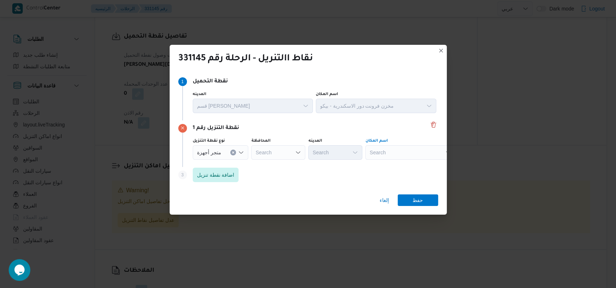
click at [392, 146] on div "Search" at bounding box center [410, 152] width 90 height 14
type input "الاقداح"
click at [409, 169] on span "شركة الاقداح ى للاجهزة الكهربائية ابو حمص | شركة الاقداحى للاجهزة الكهربائية | …" at bounding box center [412, 165] width 73 height 9
click at [420, 200] on span "حفظ" at bounding box center [418, 200] width 10 height 12
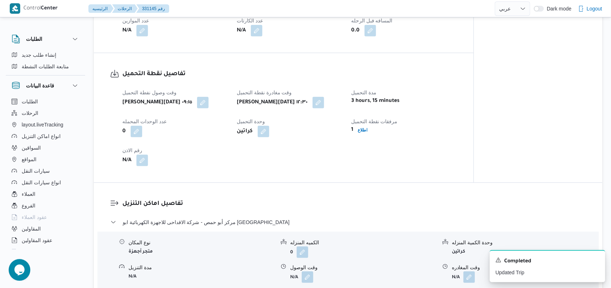
scroll to position [433, 0]
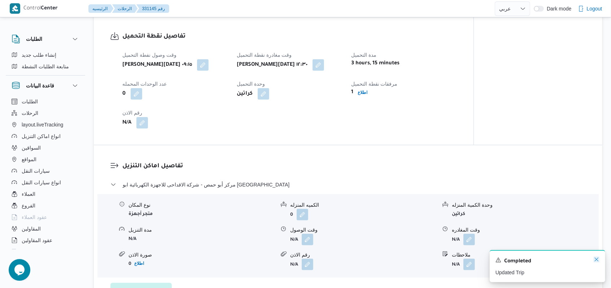
click at [597, 261] on icon "Dismiss toast" at bounding box center [597, 259] width 6 height 6
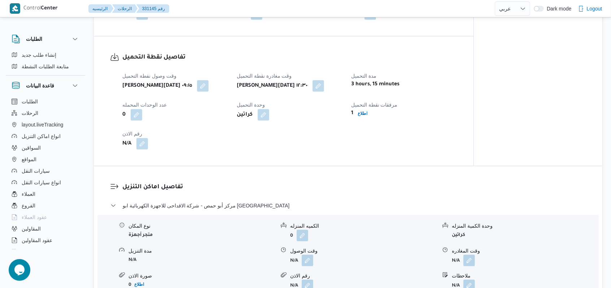
scroll to position [433, 0]
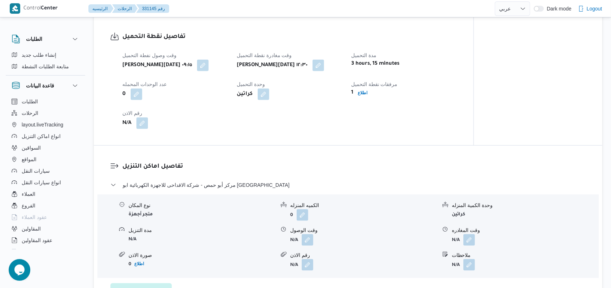
select select "ar"
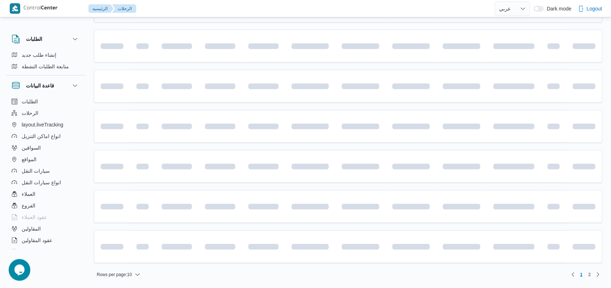
scroll to position [59, 0]
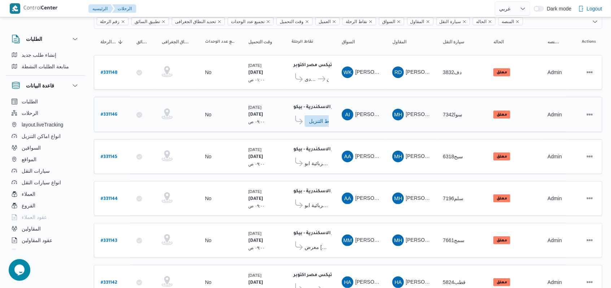
click at [114, 112] on b "# 331146" at bounding box center [109, 114] width 17 height 5
select select "ar"
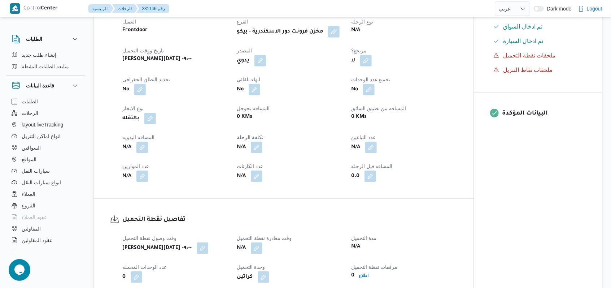
scroll to position [300, 0]
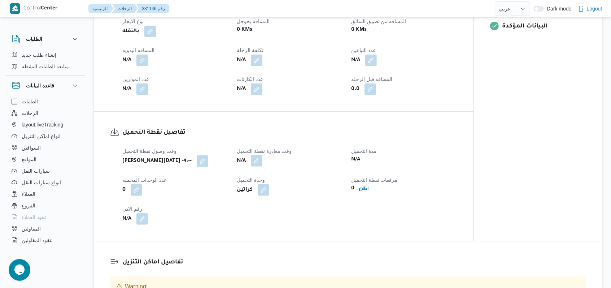
click at [254, 161] on button "button" at bounding box center [257, 161] width 12 height 12
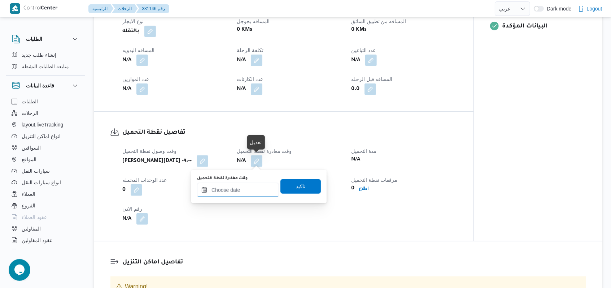
click at [245, 190] on input "وقت مغادرة نقطة التحميل" at bounding box center [238, 190] width 82 height 14
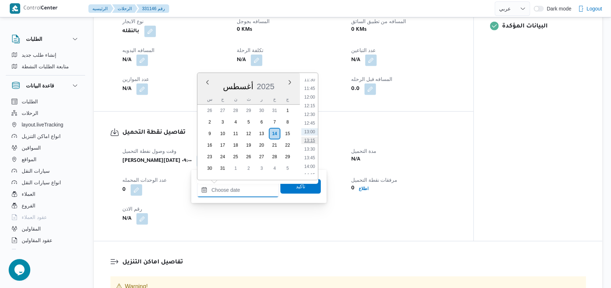
scroll to position [353, 0]
click at [314, 128] on li "11:30" at bounding box center [309, 128] width 17 height 7
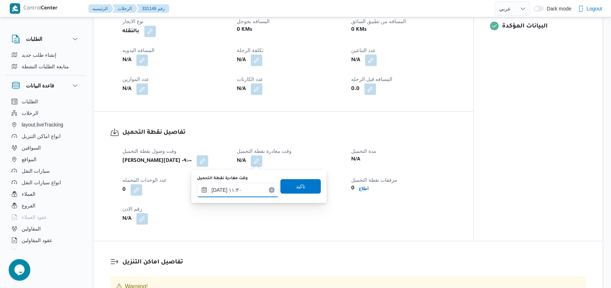
click at [246, 189] on input "١٤/٠٨/٢٠٢٥ ١١:٣٠" at bounding box center [238, 190] width 82 height 14
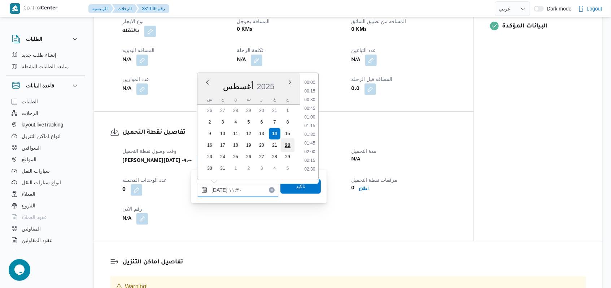
scroll to position [349, 0]
click at [311, 100] on li "10:30" at bounding box center [309, 96] width 17 height 7
type input "١٤/٠٨/٢٠٢٥ ١٠:٣٠"
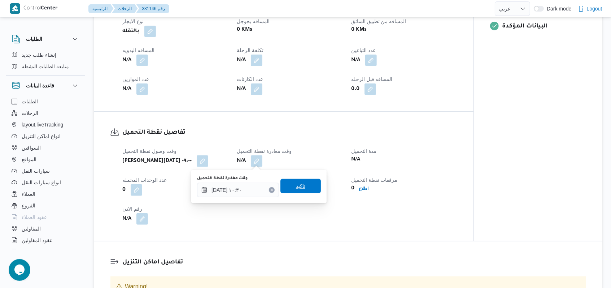
click at [296, 183] on span "تاكيد" at bounding box center [300, 186] width 9 height 9
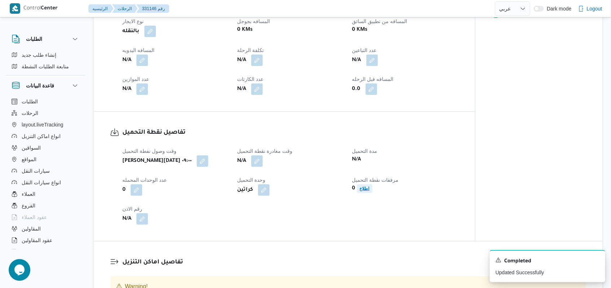
click at [365, 190] on b "اطلاع" at bounding box center [365, 188] width 10 height 5
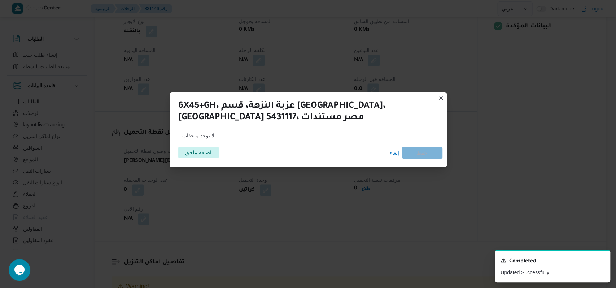
click at [191, 152] on span "اضافة ملحق" at bounding box center [198, 153] width 26 height 12
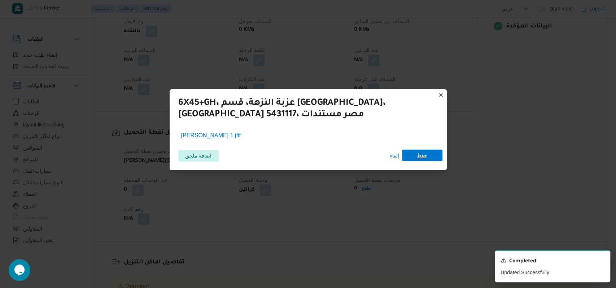
click at [430, 156] on span "حفظ" at bounding box center [422, 155] width 40 height 12
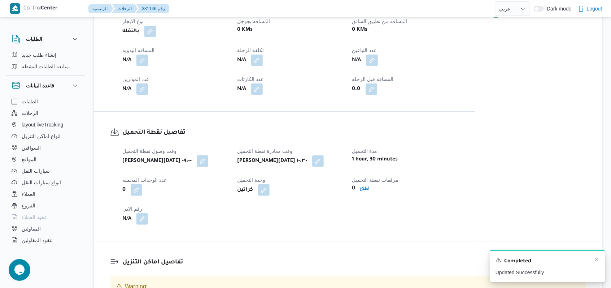
click at [602, 261] on div "A new notification appears Completed Updated Successfully" at bounding box center [547, 266] width 115 height 32
click at [596, 259] on icon "Dismiss toast" at bounding box center [597, 259] width 6 height 6
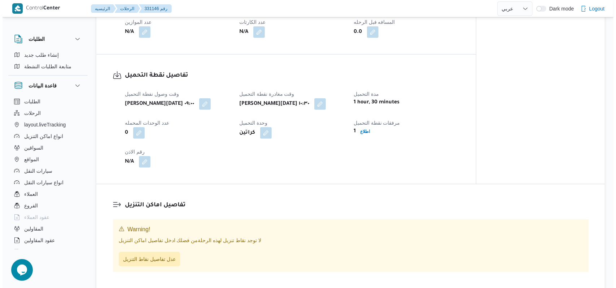
scroll to position [444, 0]
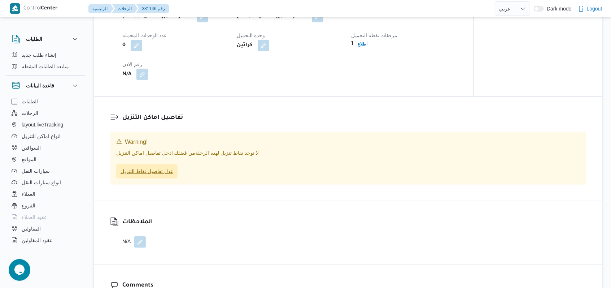
click at [162, 170] on span "عدل تفاصيل نقاط التنزيل" at bounding box center [147, 171] width 53 height 9
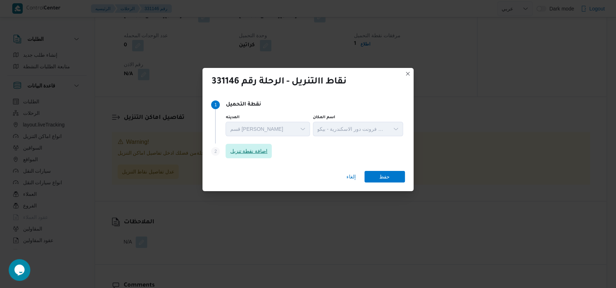
click at [245, 153] on span "اضافة نقطة تنزيل" at bounding box center [249, 151] width 38 height 9
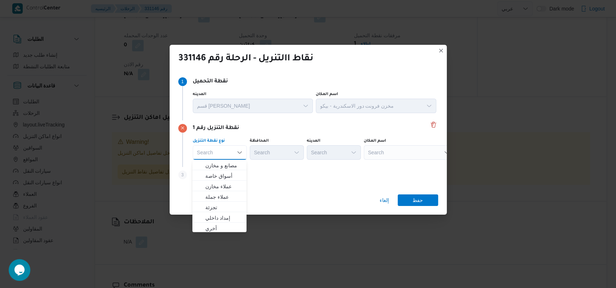
click at [231, 155] on div "Search Combo box. Selected. Combo box input. Search. Type some text or, to disp…" at bounding box center [220, 152] width 54 height 14
click at [226, 229] on span "متجر أجهزة" at bounding box center [223, 227] width 37 height 9
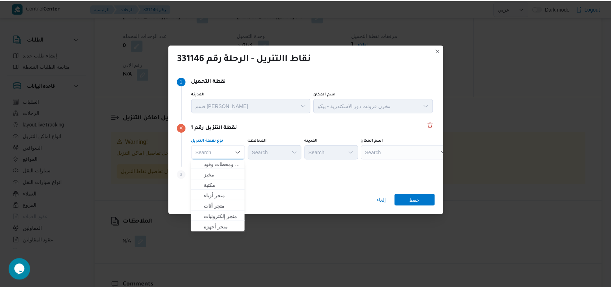
scroll to position [0, 0]
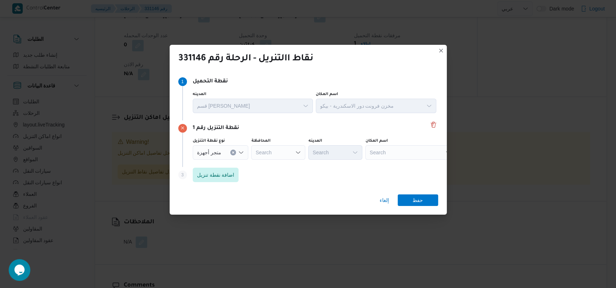
click at [279, 128] on div "نقطة التنزيل رقم 1" at bounding box center [308, 128] width 260 height 9
click at [279, 144] on div "المحافظة Search" at bounding box center [278, 149] width 54 height 22
click at [279, 150] on div "Search" at bounding box center [278, 152] width 54 height 14
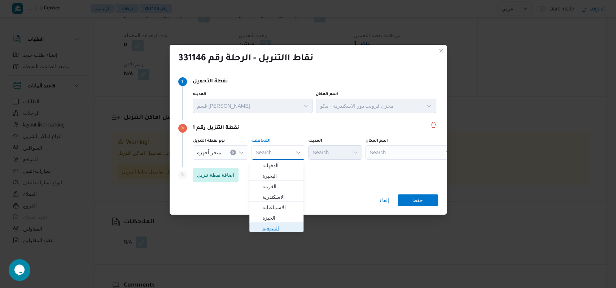
click at [280, 227] on span "المنوفية" at bounding box center [280, 228] width 37 height 9
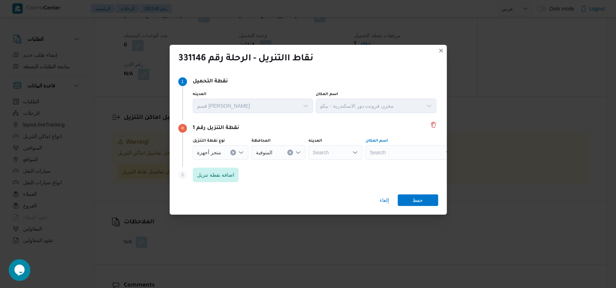
click at [407, 152] on div "Search" at bounding box center [410, 152] width 90 height 14
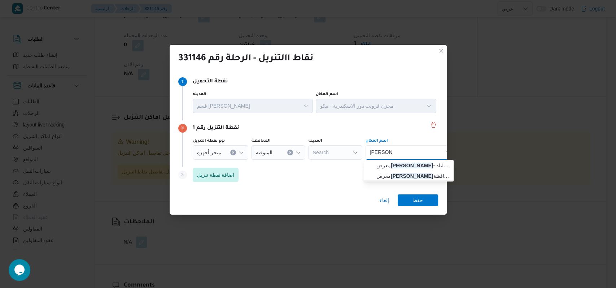
type input "امين عباس"
click at [423, 167] on span "معرض امين عباس - قويسنا | قويسنا | قويسنا البلد" at bounding box center [412, 165] width 73 height 9
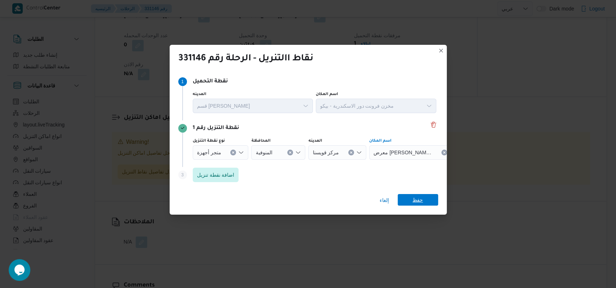
click at [425, 198] on span "حفظ" at bounding box center [418, 200] width 40 height 12
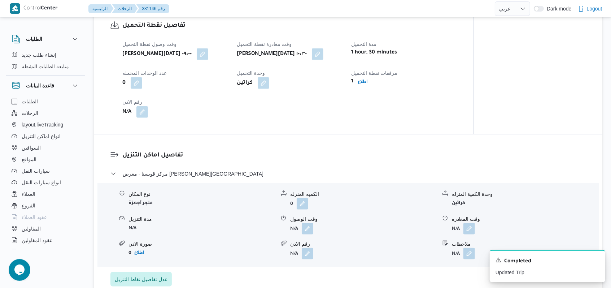
scroll to position [482, 0]
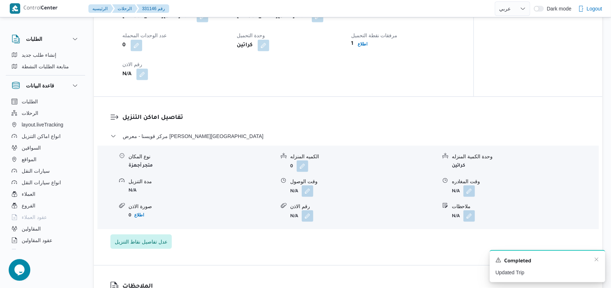
click at [595, 263] on div "Completed" at bounding box center [548, 260] width 104 height 9
click at [596, 258] on icon "Dismiss toast" at bounding box center [597, 259] width 6 height 6
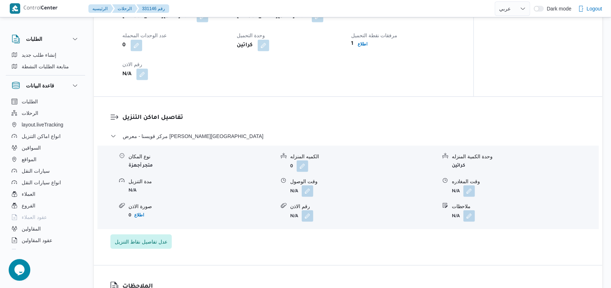
click at [185, 128] on dl "تفاصيل اماكن التنزيل مركز قويسنا - معرض امين عباس - قويسنا نوع المكان متجر أجهز…" at bounding box center [354, 181] width 464 height 136
click at [184, 132] on span "مركز قويسنا - معرض امين عباس - قويسنا" at bounding box center [193, 136] width 141 height 9
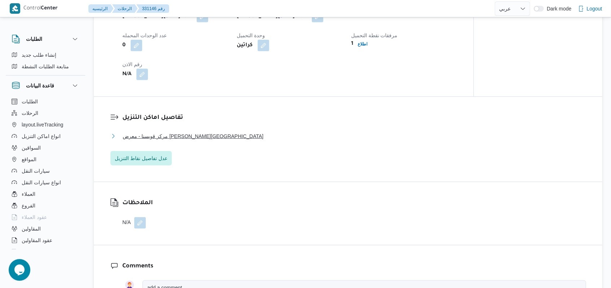
scroll to position [241, 0]
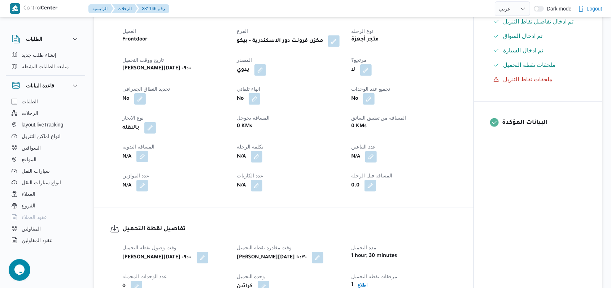
click at [137, 154] on button "button" at bounding box center [142, 156] width 12 height 12
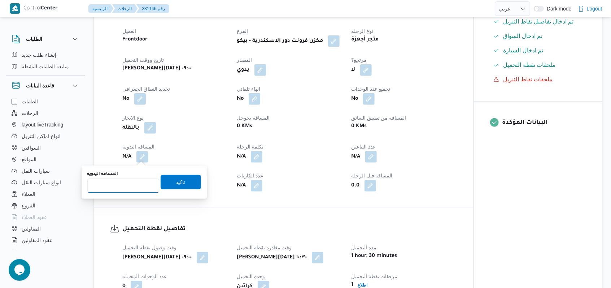
click at [121, 182] on input "المسافه اليدويه" at bounding box center [123, 185] width 72 height 14
type input "160"
click at [182, 175] on span "تاكيد" at bounding box center [181, 181] width 40 height 14
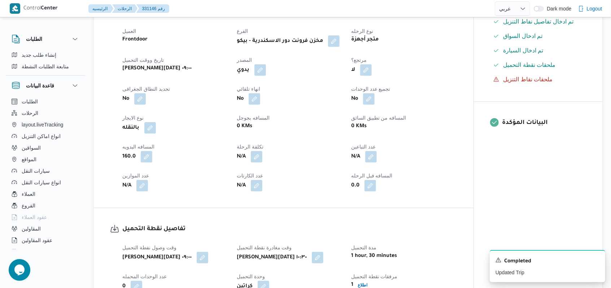
select select "ar"
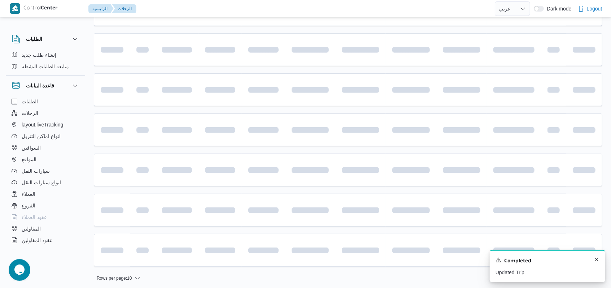
scroll to position [204, 0]
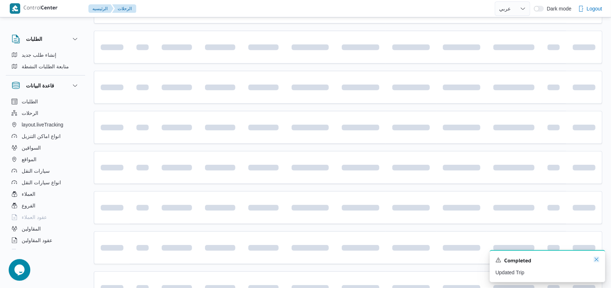
click at [594, 260] on icon "Dismiss toast" at bounding box center [597, 259] width 6 height 6
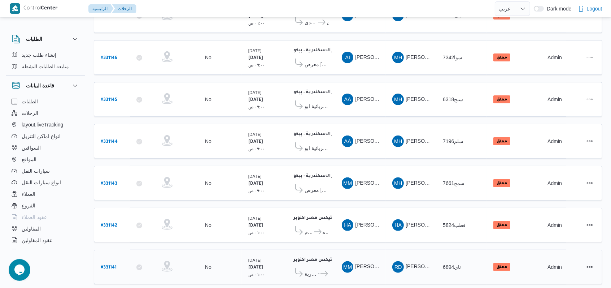
scroll to position [9, 0]
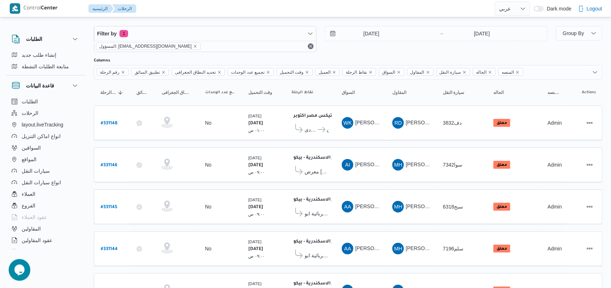
click at [371, 41] on div "14/8/2025 → 14/8/2025" at bounding box center [436, 39] width 223 height 26
click at [374, 32] on input "[DATE]" at bounding box center [367, 33] width 82 height 14
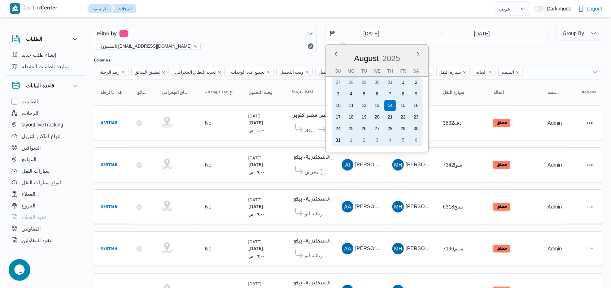
click at [375, 106] on div "13" at bounding box center [377, 106] width 12 height 12
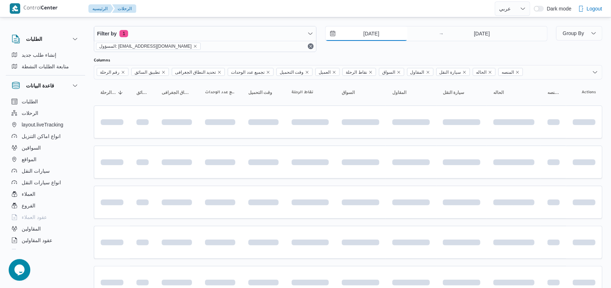
type input "[DATE]"
click at [477, 38] on input "[DATE]" at bounding box center [482, 33] width 72 height 14
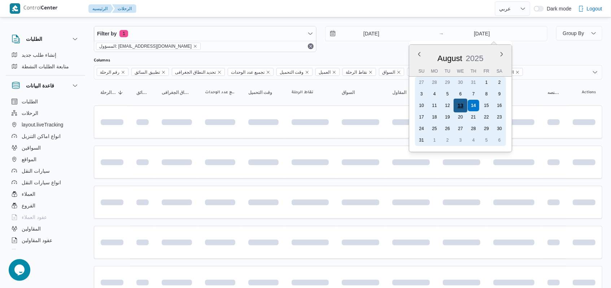
click at [463, 107] on div "13" at bounding box center [461, 106] width 14 height 14
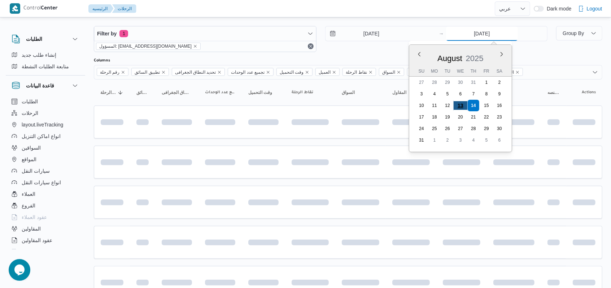
type input "[DATE]"
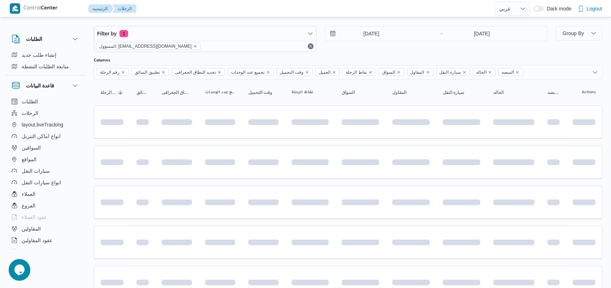
click at [376, 50] on div "13/8/2025 → 13/8/2025" at bounding box center [436, 39] width 223 height 26
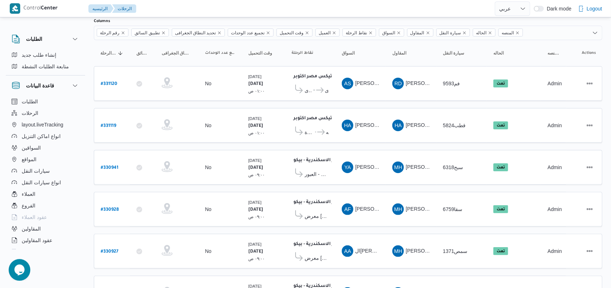
scroll to position [57, 0]
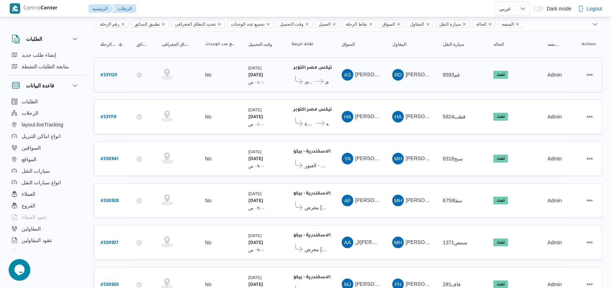
click at [112, 73] on b "# 331120" at bounding box center [109, 75] width 17 height 5
select select "ar"
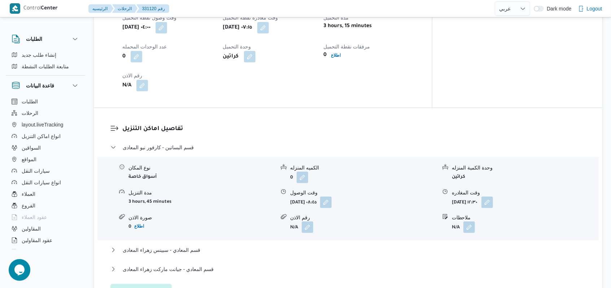
scroll to position [481, 0]
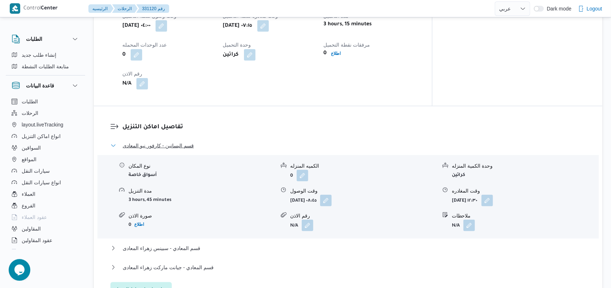
click at [184, 141] on span "قسم البساتين - كارفور نيو المعادى" at bounding box center [158, 145] width 71 height 9
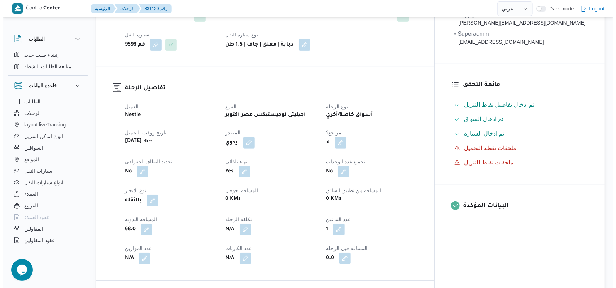
scroll to position [0, 0]
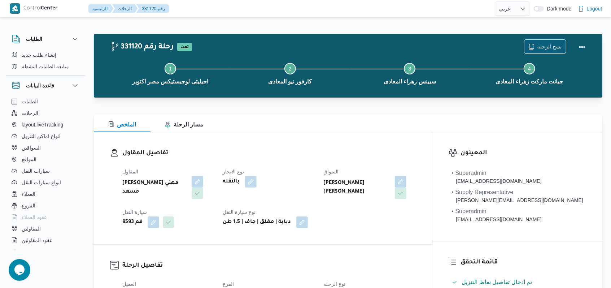
click at [549, 43] on span "نسخ الرحلة" at bounding box center [549, 46] width 24 height 9
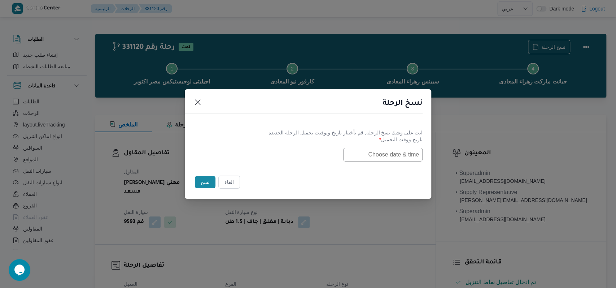
click at [401, 160] on input "text" at bounding box center [382, 155] width 79 height 14
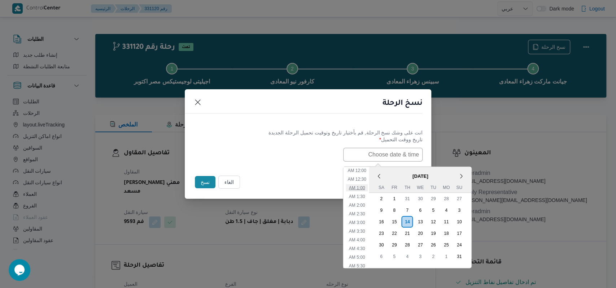
click at [361, 189] on li "1:00 AM" at bounding box center [357, 187] width 22 height 7
type input "14/08/2025 1:00AM"
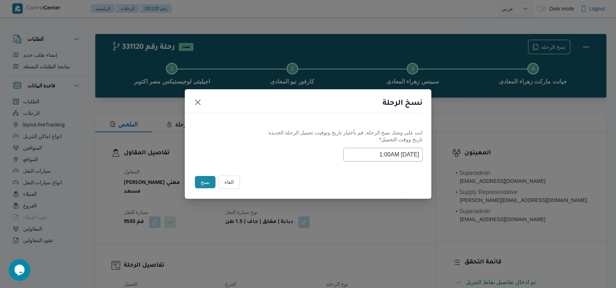
click at [276, 139] on label "تاريخ ووقت التحميل *" at bounding box center [307, 141] width 229 height 11
click at [207, 183] on button "نسخ" at bounding box center [205, 182] width 21 height 12
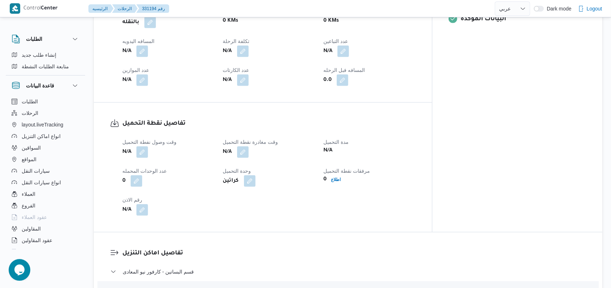
scroll to position [481, 0]
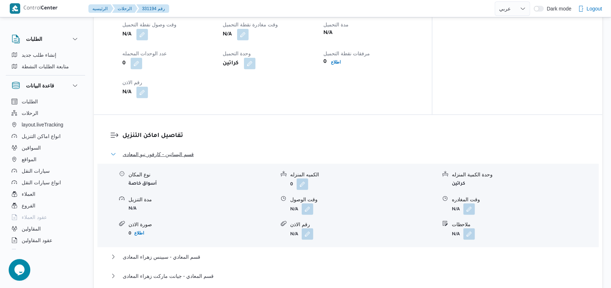
click at [177, 150] on span "قسم البساتين - كارفور نيو المعادى" at bounding box center [158, 154] width 71 height 9
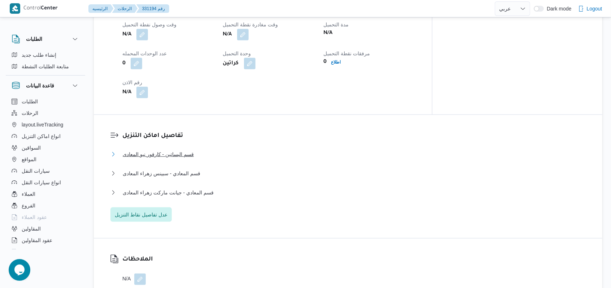
scroll to position [385, 0]
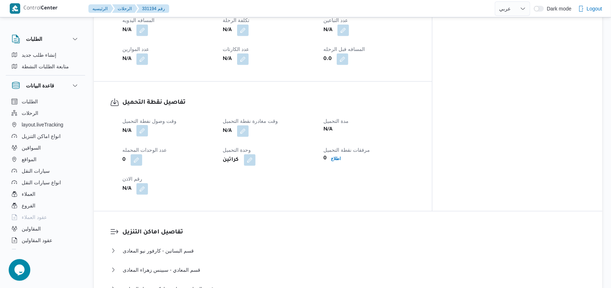
click at [143, 125] on button "button" at bounding box center [142, 131] width 12 height 12
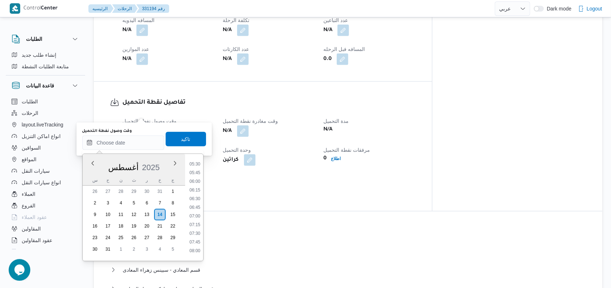
scroll to position [169, 0]
click at [196, 188] on ul "00:00 00:15 00:30 00:45 01:00 01:15 01:30 01:45 02:00 02:15 02:30 02:45 03:00 0…" at bounding box center [195, 207] width 17 height 95
click at [196, 191] on li "05:45" at bounding box center [195, 193] width 17 height 7
type input "١٤/٠٨/٢٠٢٥ ٠٥:٤٥"
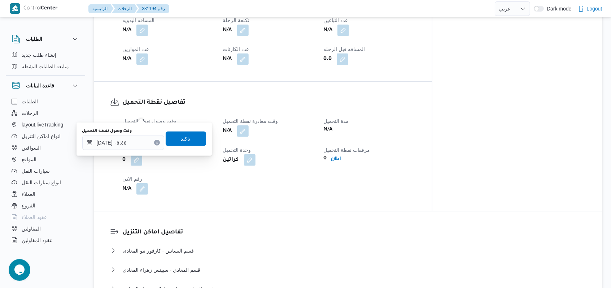
click at [184, 141] on span "تاكيد" at bounding box center [185, 138] width 9 height 9
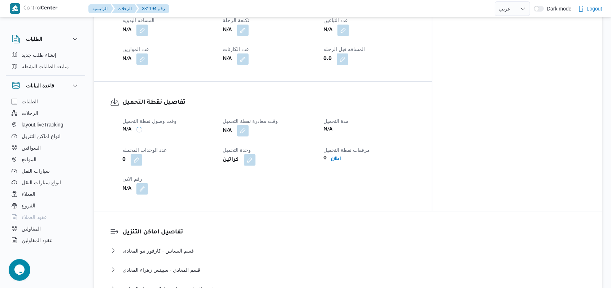
click at [249, 125] on button "button" at bounding box center [243, 131] width 12 height 12
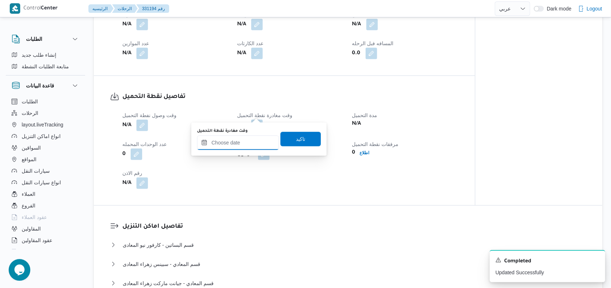
click at [245, 145] on input "وقت مغادرة نقطة التحميل" at bounding box center [238, 142] width 82 height 14
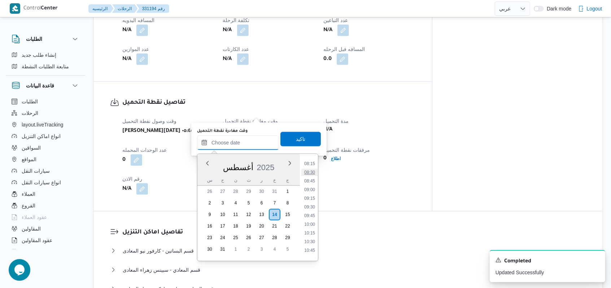
scroll to position [265, 0]
click at [314, 169] on li "07:45" at bounding box center [309, 166] width 17 height 7
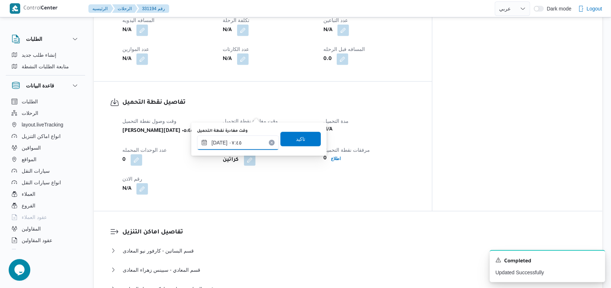
click at [243, 142] on input "١٤/٠٨/٢٠٢٥ ٠٧:٤٥" at bounding box center [238, 142] width 82 height 14
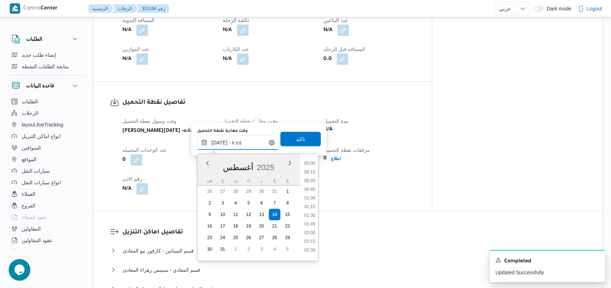
scroll to position [219, 0]
click at [310, 205] on li "07:30" at bounding box center [309, 203] width 17 height 7
type input "١٤/٠٨/٢٠٢٥ ٠٧:٣٠"
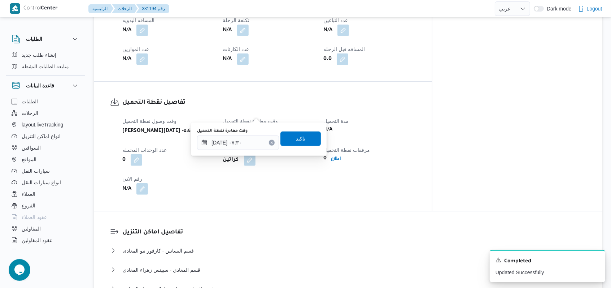
click at [298, 138] on span "تاكيد" at bounding box center [300, 138] width 9 height 9
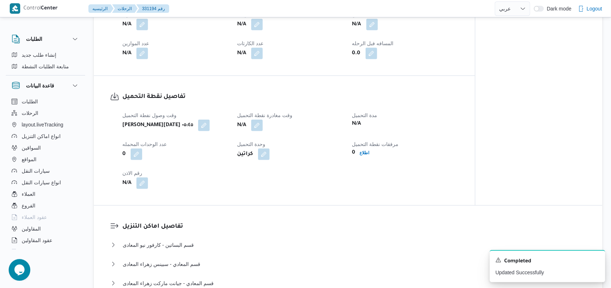
scroll to position [289, 0]
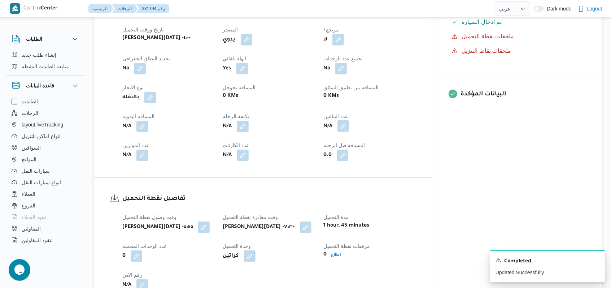
click at [349, 120] on button "button" at bounding box center [343, 126] width 12 height 12
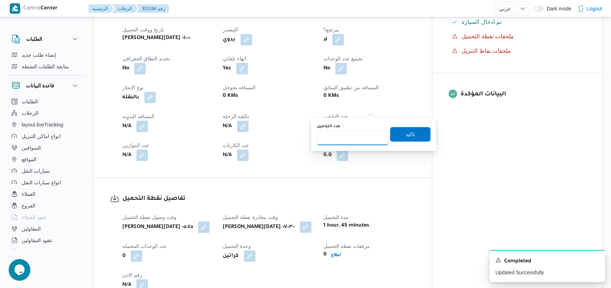
click at [361, 134] on input "عدد التباعين" at bounding box center [353, 138] width 72 height 14
type input "1"
click at [406, 135] on span "تاكيد" at bounding box center [410, 134] width 9 height 9
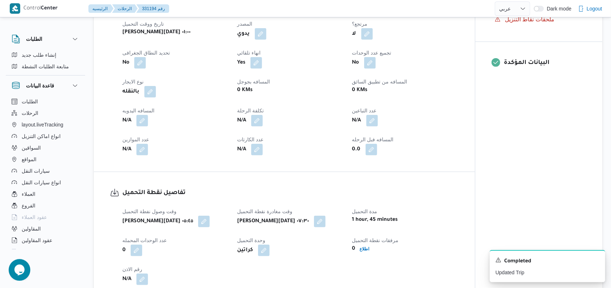
scroll to position [529, 0]
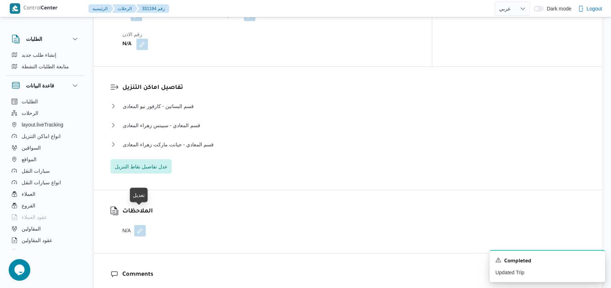
click at [139, 225] on button "button" at bounding box center [140, 231] width 12 height 12
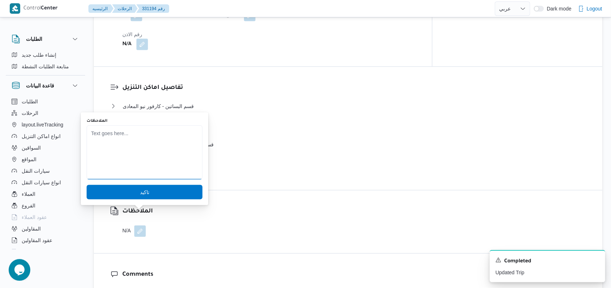
click at [157, 164] on textarea "الملاحظات" at bounding box center [145, 152] width 116 height 54
type textarea "السيارة اليوم اضافى عميل"
click at [154, 189] on span "تاكيد" at bounding box center [145, 191] width 116 height 14
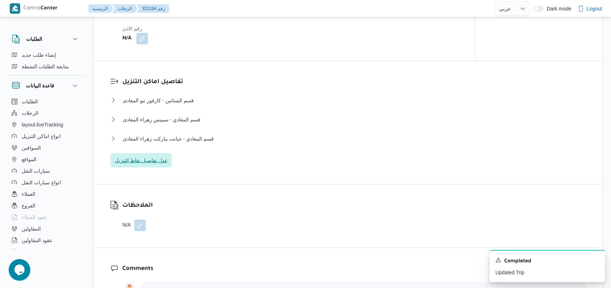
scroll to position [531, 0]
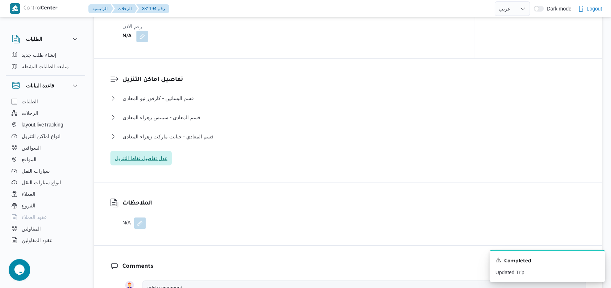
click at [156, 152] on span "عدل تفاصيل نقاط التنزيل" at bounding box center [140, 158] width 61 height 14
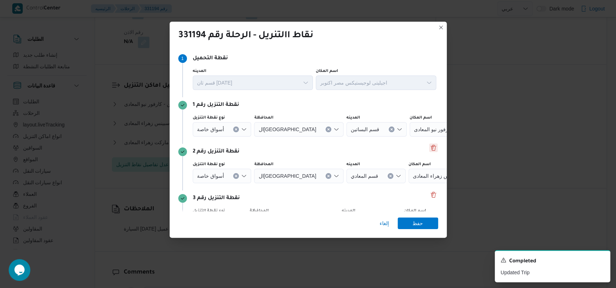
click at [429, 144] on button "Delete" at bounding box center [433, 147] width 9 height 9
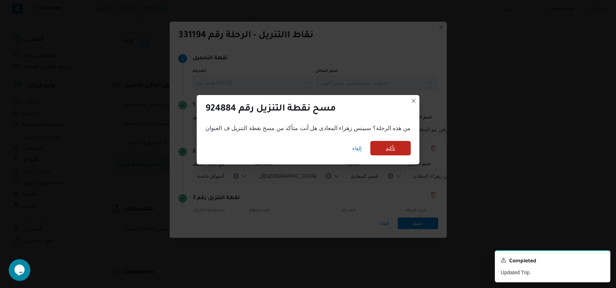
click at [405, 147] on span "تأكيد" at bounding box center [390, 148] width 40 height 14
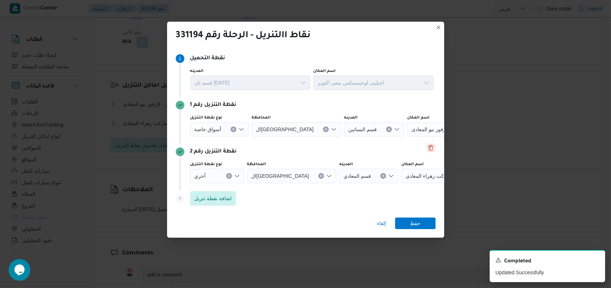
click at [427, 149] on button "Delete" at bounding box center [431, 147] width 9 height 9
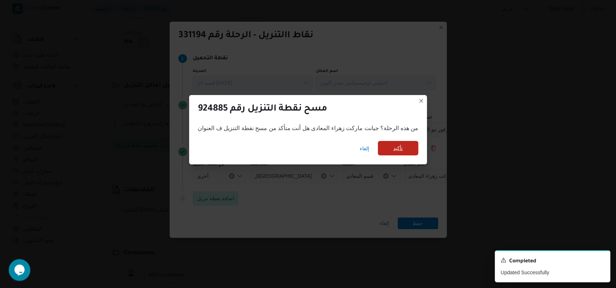
click at [397, 151] on span "تأكيد" at bounding box center [397, 148] width 9 height 9
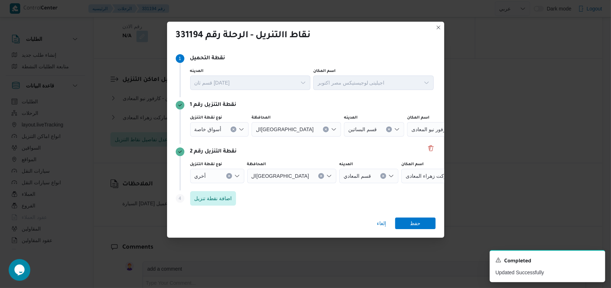
click at [322, 148] on div "نقطة التنزيل رقم 2" at bounding box center [306, 151] width 260 height 9
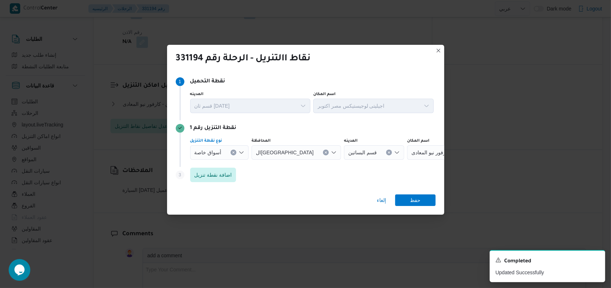
click at [234, 152] on icon "Clear input" at bounding box center [234, 152] width 2 height 2
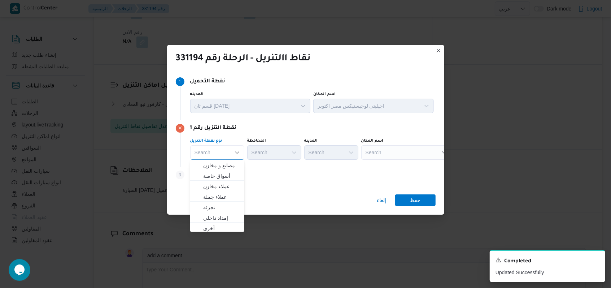
click at [406, 152] on div "Search" at bounding box center [406, 152] width 90 height 14
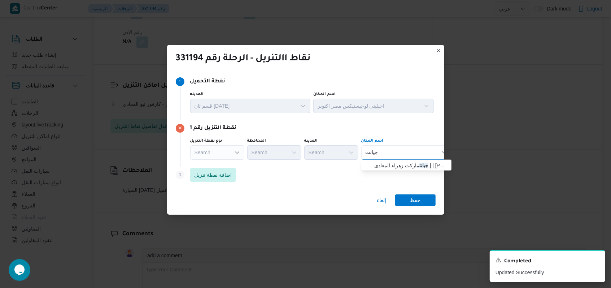
type input "جيانت"
click at [410, 163] on span "جيانت ماركت زهراء المعادى | | عزبة نافع" at bounding box center [410, 165] width 73 height 9
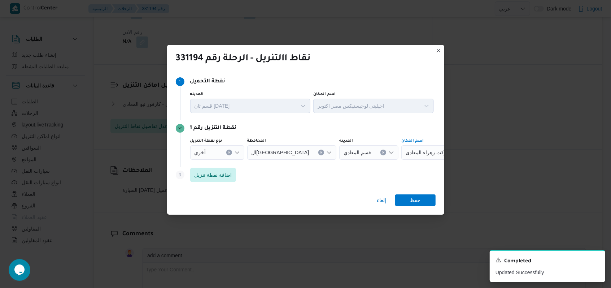
click at [351, 172] on div "Step 3 is disabled 3 اضافة نقطة تنزيل" at bounding box center [306, 176] width 260 height 19
click at [214, 180] on span "اضافة نقطة تنزيل" at bounding box center [213, 174] width 46 height 14
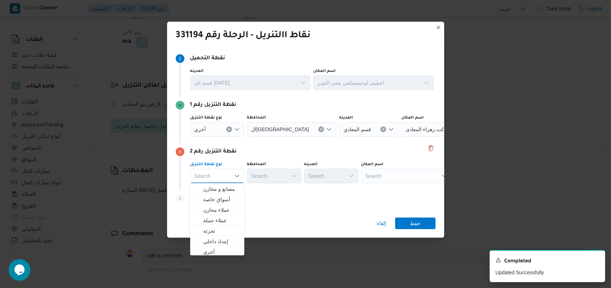
click at [430, 136] on div "Search" at bounding box center [446, 129] width 90 height 14
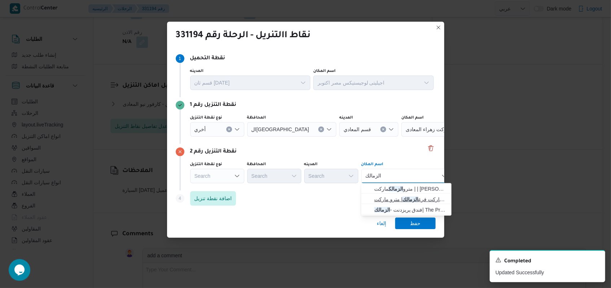
type input "الزمالك"
drag, startPoint x: 419, startPoint y: 196, endPoint x: 423, endPoint y: 198, distance: 4.5
click at [419, 196] on span "مترو ماركت فرع الزمالك | مترو ماركت | أبو الفدا" at bounding box center [410, 199] width 73 height 9
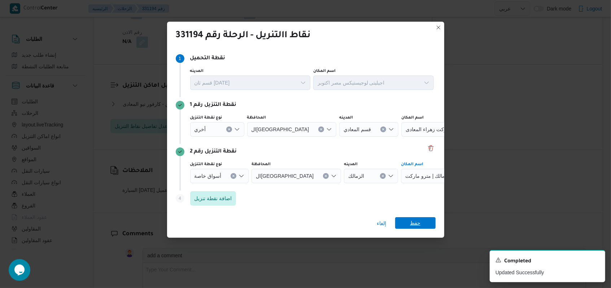
click at [414, 226] on span "حفظ" at bounding box center [415, 223] width 10 height 12
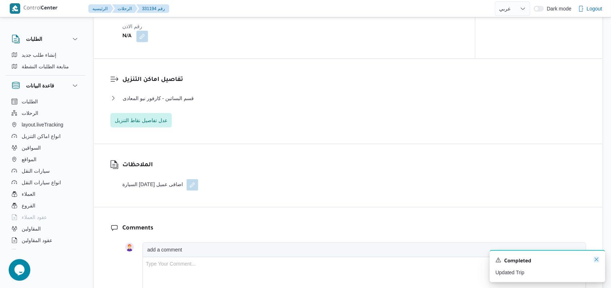
click at [598, 262] on icon "Dismiss toast" at bounding box center [597, 259] width 6 height 6
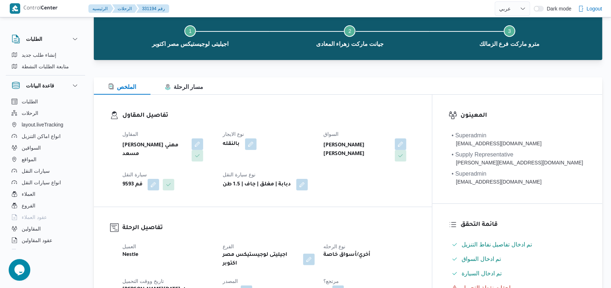
scroll to position [0, 0]
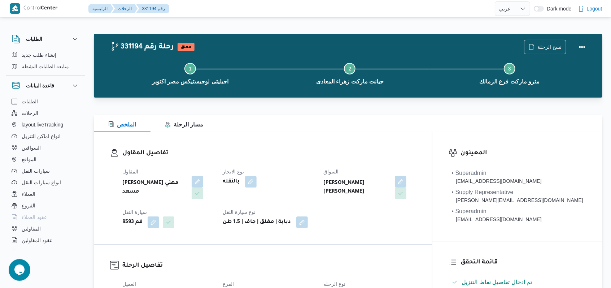
click at [301, 162] on dl "تفاصيل المقاول المقاول راجح ضبع مهني مسعد نوع الايجار بالنقله السواق احمد سمير …" at bounding box center [268, 187] width 293 height 79
select select "ar"
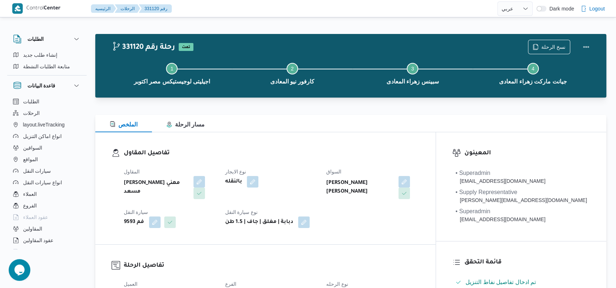
select select "ar"
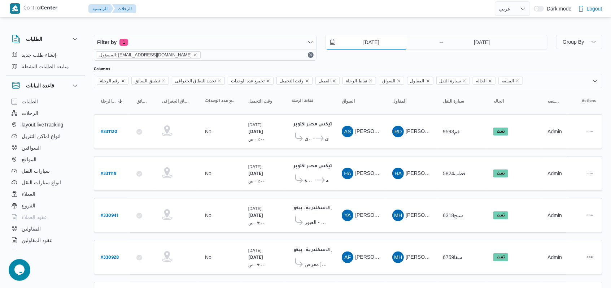
click at [371, 36] on input "[DATE]" at bounding box center [367, 42] width 82 height 14
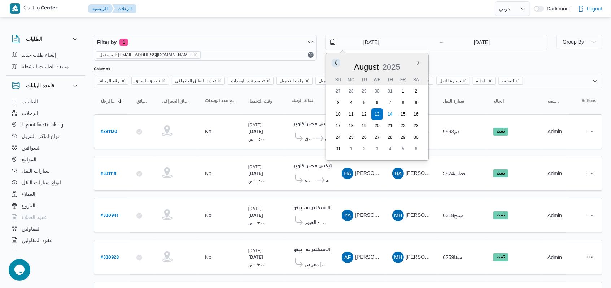
click at [335, 61] on button "Previous Month" at bounding box center [335, 62] width 7 height 7
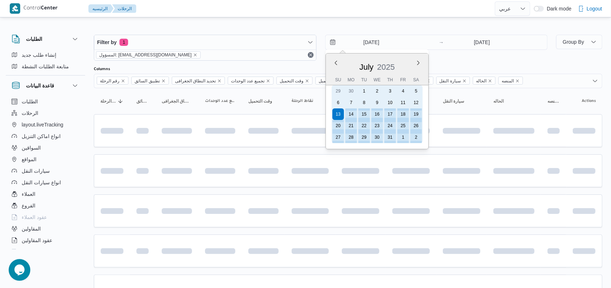
click at [341, 104] on div "6" at bounding box center [338, 103] width 12 height 12
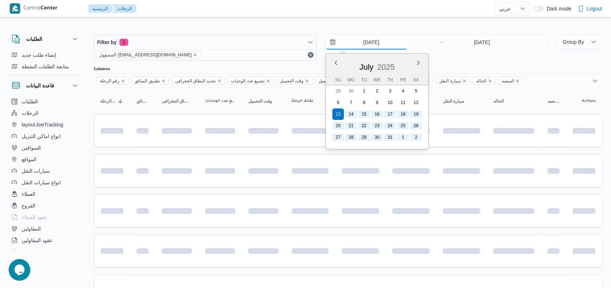
type input "6/7/2025"
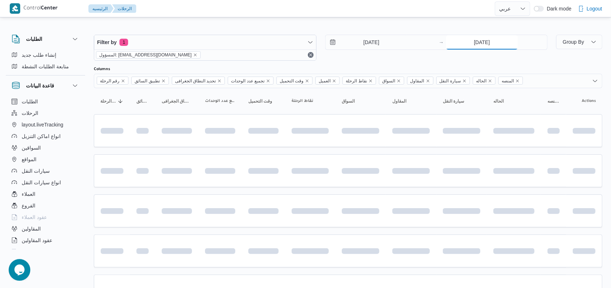
click at [468, 39] on input "[DATE]" at bounding box center [482, 42] width 72 height 14
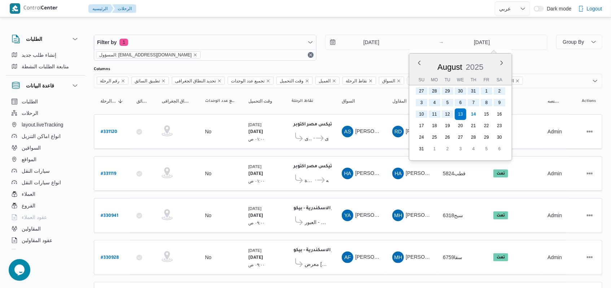
click at [416, 67] on div "[DATE]" at bounding box center [460, 65] width 102 height 18
click at [418, 64] on button "Previous Month" at bounding box center [419, 62] width 7 height 7
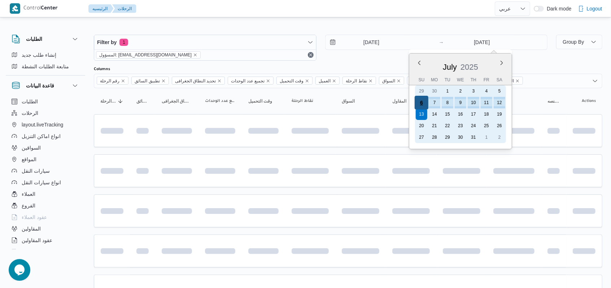
click at [426, 102] on div "6" at bounding box center [422, 103] width 14 height 14
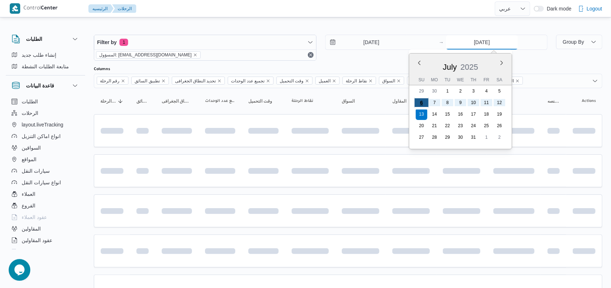
type input "6/7/2025"
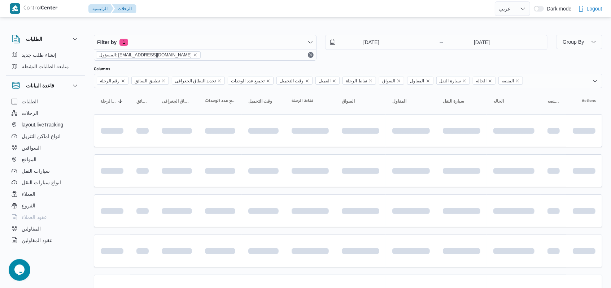
click at [381, 64] on div "Filter by 1 المسؤول: mostafa.elrouby@illa.com.eg 6/7/2025 → 6/7/2025" at bounding box center [321, 47] width 462 height 35
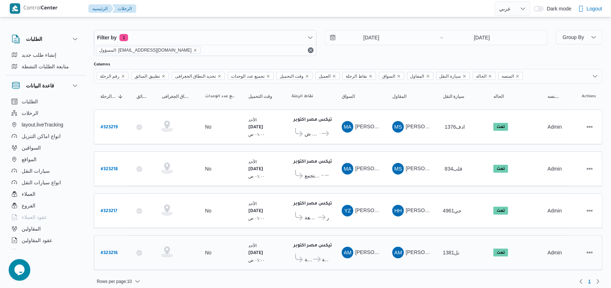
scroll to position [6, 0]
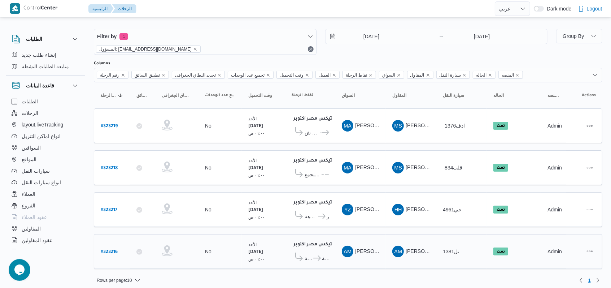
click at [115, 249] on b "# 323216" at bounding box center [109, 251] width 17 height 5
select select "ar"
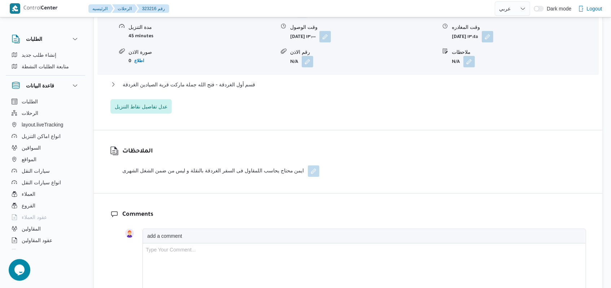
scroll to position [625, 0]
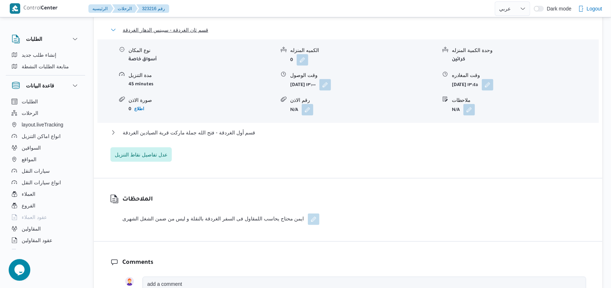
click at [192, 29] on span "قسم ثان الغردقة - سبينس الدهار الغردقة" at bounding box center [166, 30] width 86 height 9
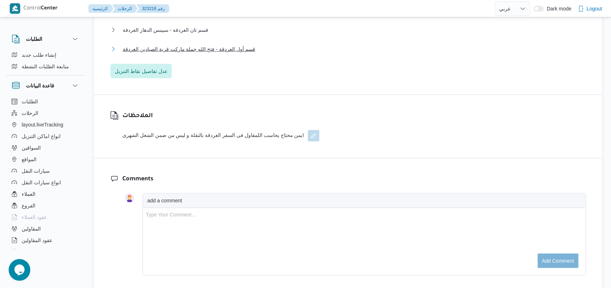
click at [197, 50] on span "قسم أول الغردقة - فتح الله جملة ماركت قرية الصيادين الغردقة" at bounding box center [189, 49] width 133 height 9
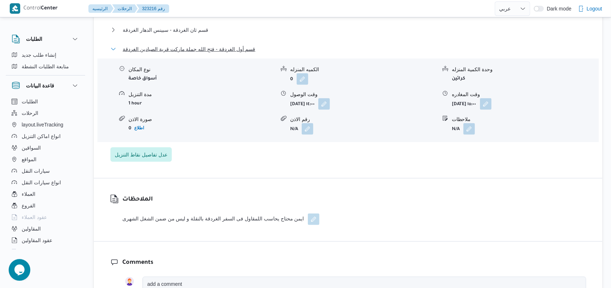
click at [197, 50] on span "قسم أول الغردقة - فتح الله جملة ماركت قرية الصيادين الغردقة" at bounding box center [189, 49] width 133 height 9
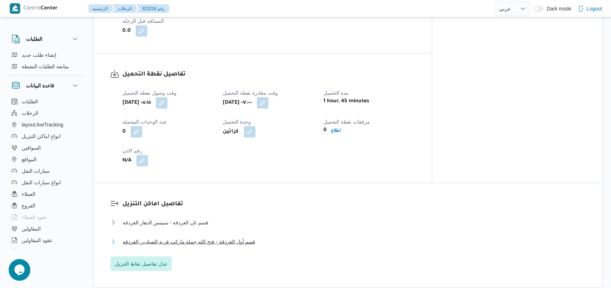
scroll to position [481, 0]
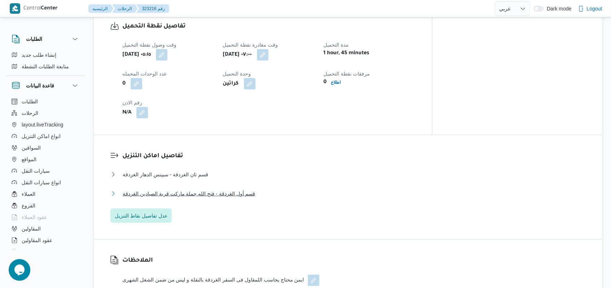
click at [240, 189] on span "قسم أول الغردقة - فتح الله جملة ماركت قرية الصيادين الغردقة" at bounding box center [189, 193] width 133 height 9
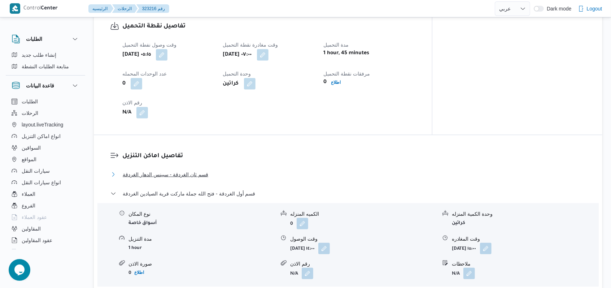
click at [193, 171] on span "قسم ثان الغردقة - سبينس الدهار الغردقة" at bounding box center [166, 174] width 86 height 9
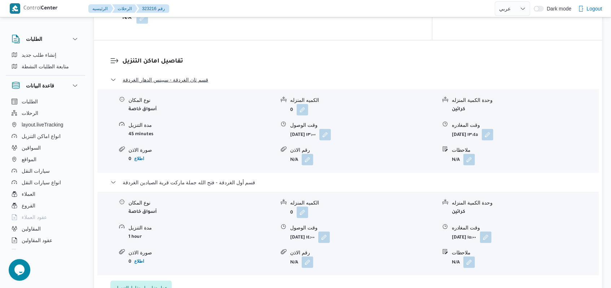
scroll to position [577, 0]
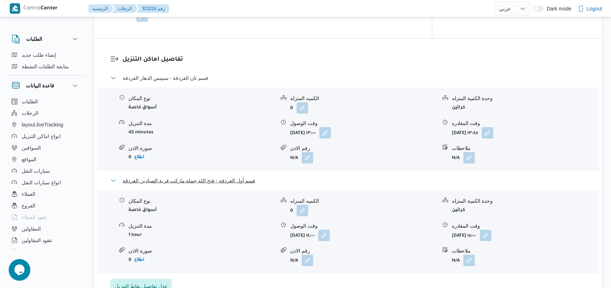
click at [205, 176] on span "قسم أول الغردقة - فتح الله جملة ماركت قرية الصيادين الغردقة" at bounding box center [189, 180] width 133 height 9
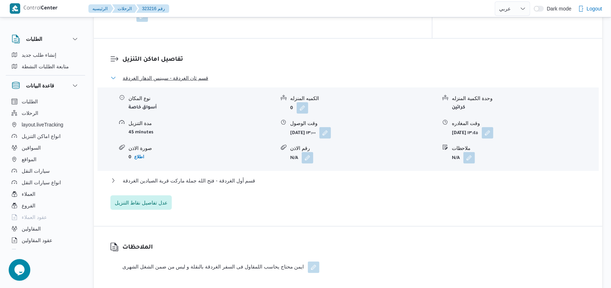
click at [202, 82] on span "قسم ثان الغردقة - سبينس الدهار الغردقة" at bounding box center [166, 78] width 86 height 9
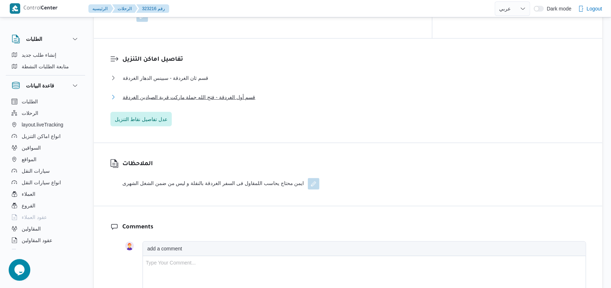
click at [218, 97] on span "قسم أول الغردقة - فتح الله جملة ماركت قرية الصيادين الغردقة" at bounding box center [189, 97] width 133 height 9
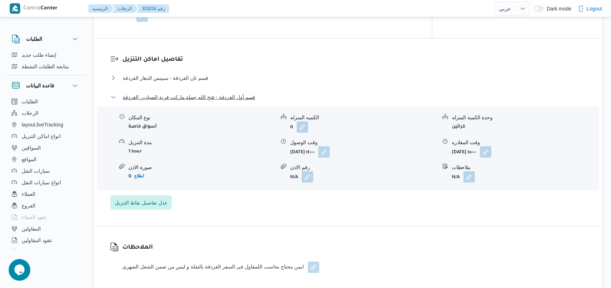
click at [218, 97] on span "قسم أول الغردقة - فتح الله جملة ماركت قرية الصيادين الغردقة" at bounding box center [189, 97] width 133 height 9
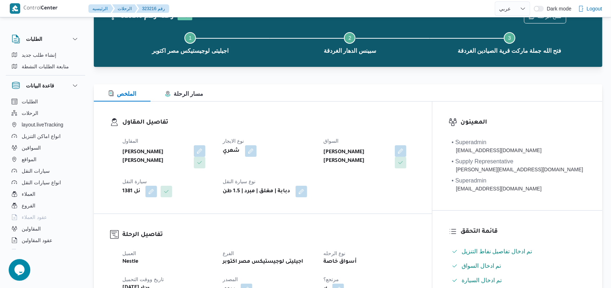
scroll to position [0, 0]
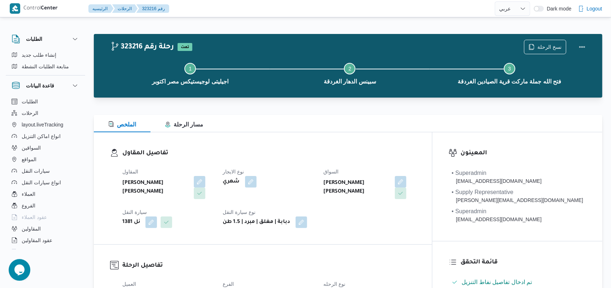
click at [315, 191] on div "نوع الايجار شهري" at bounding box center [269, 183] width 92 height 32
select select "ar"
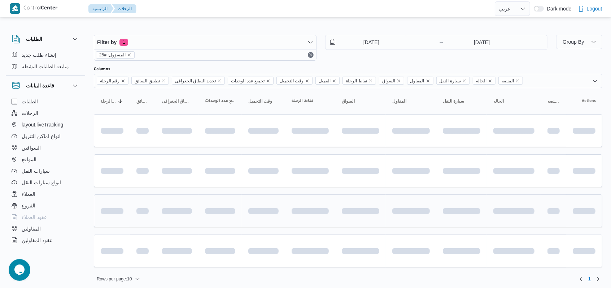
scroll to position [3, 0]
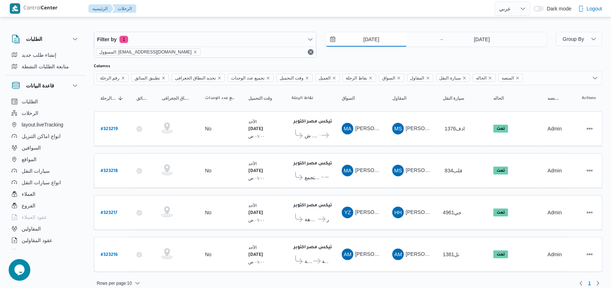
click at [369, 43] on input "6/7/2025" at bounding box center [367, 39] width 82 height 14
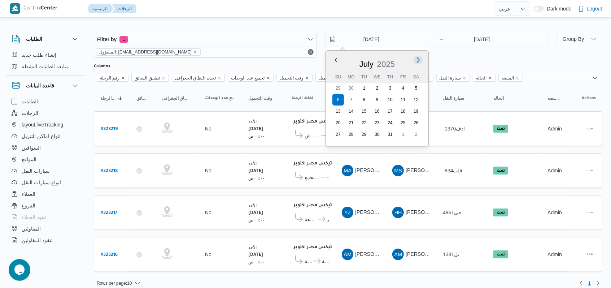
click at [419, 59] on button "Next month" at bounding box center [418, 59] width 7 height 7
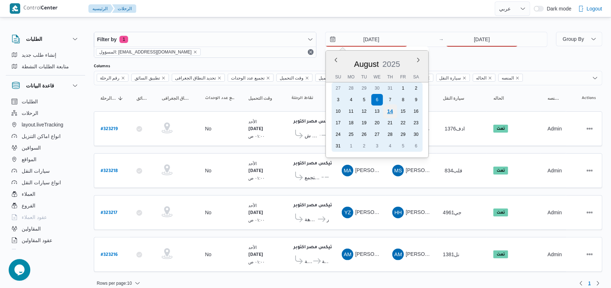
click at [393, 109] on div "14" at bounding box center [390, 111] width 14 height 14
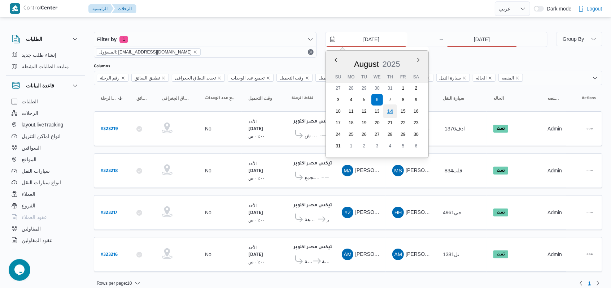
type input "[DATE]"
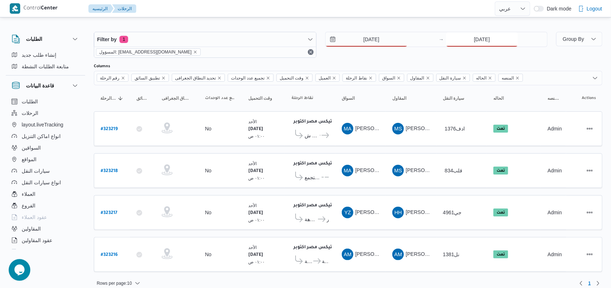
click at [479, 34] on input "6/7/2025" at bounding box center [482, 39] width 72 height 14
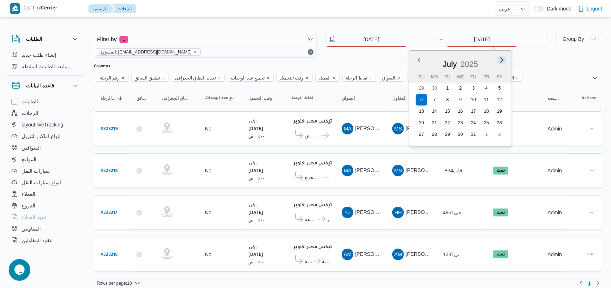
click at [502, 59] on button "Next month" at bounding box center [501, 59] width 7 height 7
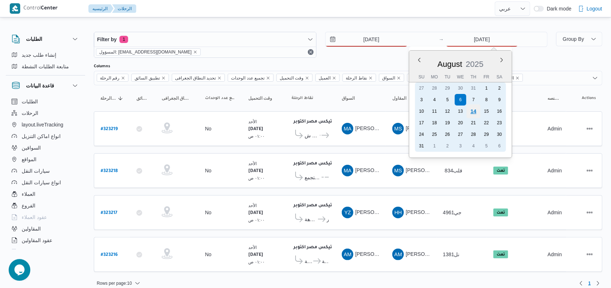
click at [471, 110] on div "14" at bounding box center [474, 111] width 14 height 14
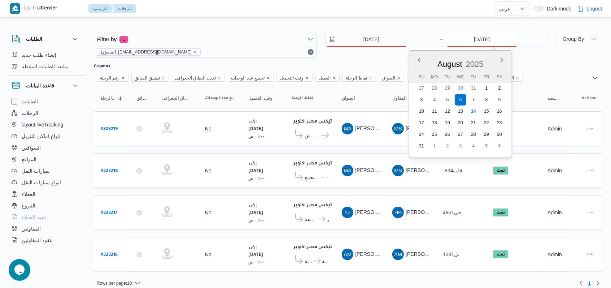
type input "[DATE]"
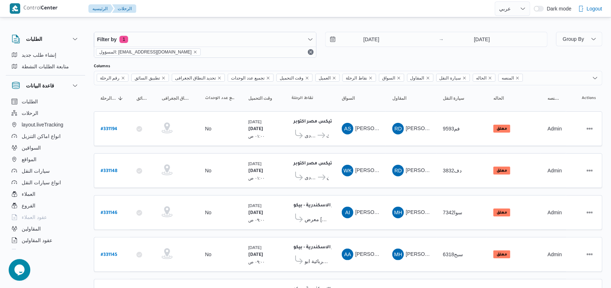
click at [401, 62] on div "Filter by 1 المسؤول: mostafa.elrouby@illa.com.eg 14/8/2025 → 14/8/2025" at bounding box center [321, 44] width 462 height 35
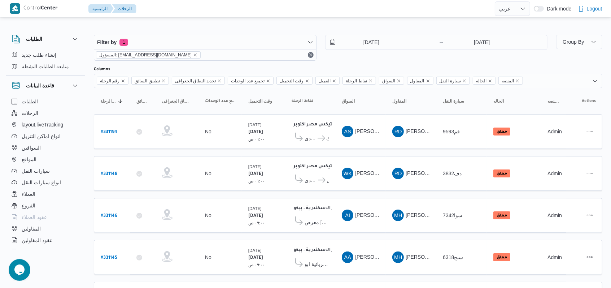
click at [352, 62] on div "Filter by 1 المسؤول: mostafa.elrouby@illa.com.eg 14/8/2025 → 14/8/2025" at bounding box center [321, 47] width 462 height 35
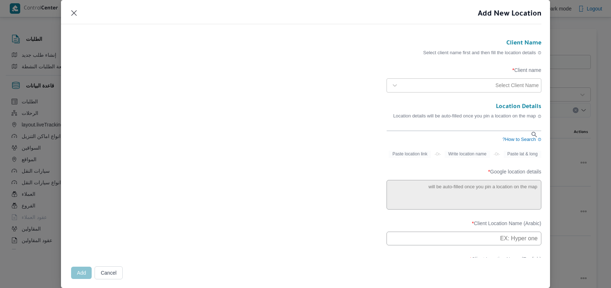
select select "ar"
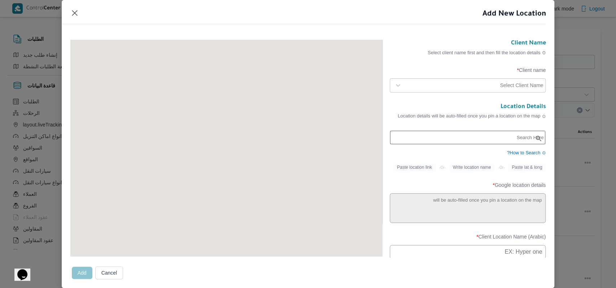
click at [422, 135] on input "text" at bounding box center [468, 137] width 156 height 13
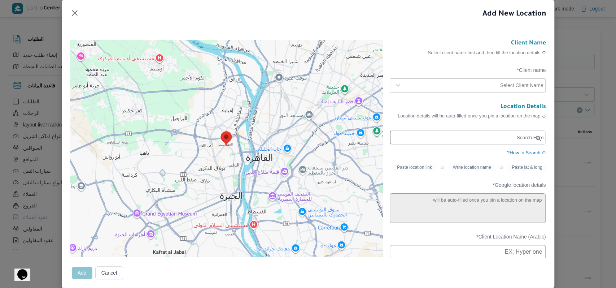
paste input "شركة الشيماء للأجهزة الكهربائية والأدوات المنزلية"
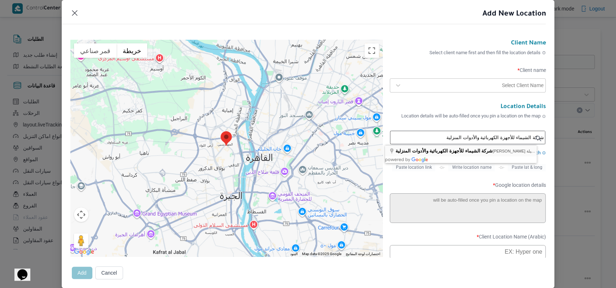
type input "شركة الشيماء للأجهزة الكهربائية والأدوات المنزلية، العجمي البحرية، قسم الدخيلة"
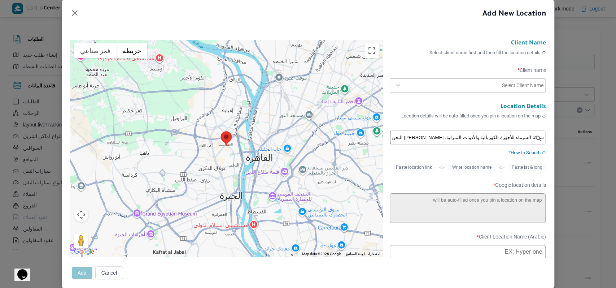
type textarea "شارع جمعة مفتاح،، العجمي البحرية، قسم الدخيلة، محافظة الإسكندرية 5313320"
type input "شركة الشيماء للأجهزة الكهربائية والأدوات المنزلية"
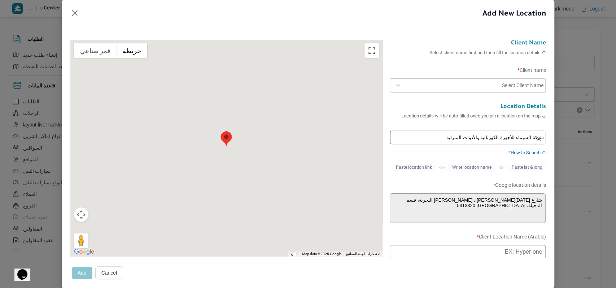
click at [456, 85] on div at bounding box center [452, 85] width 95 height 7
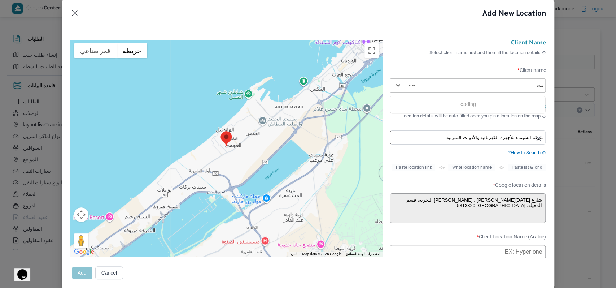
type input "ى"
type input "fro"
click at [414, 100] on div "Frontdoor" at bounding box center [468, 104] width 156 height 13
click at [420, 70] on label "Client name *" at bounding box center [468, 72] width 156 height 11
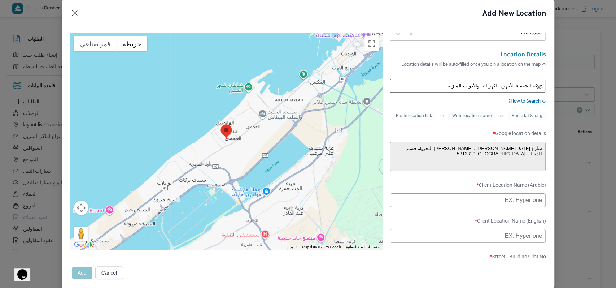
scroll to position [96, 0]
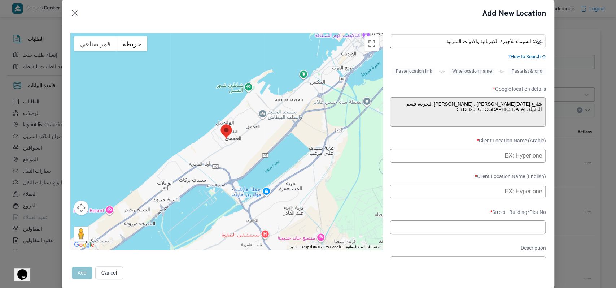
click at [435, 162] on input "text" at bounding box center [468, 156] width 156 height 14
type input "l"
click at [435, 162] on input "معرض الشيماء همام - الاسكندرية" at bounding box center [468, 156] width 156 height 14
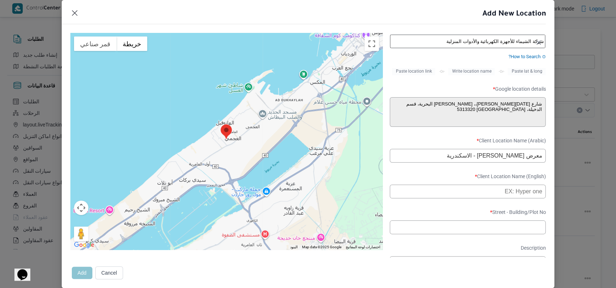
type input "معرض الشيماء همام - الاسكندرية"
click at [458, 194] on input "text" at bounding box center [468, 191] width 156 height 14
paste input "Al-Shimaa Hammam Exhibition - Alexandria"
type input "Al-Shimaa Hammam Exhibition - Alexandria"
click at [450, 179] on label "Client Location Name (English) *" at bounding box center [468, 178] width 156 height 11
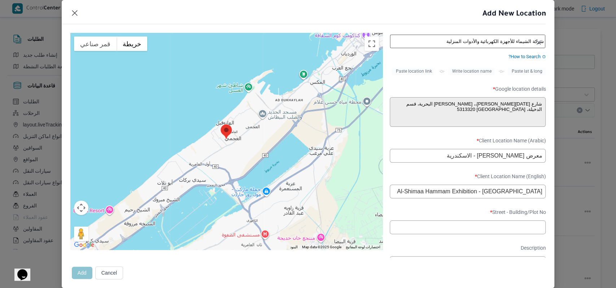
click at [472, 232] on input "text" at bounding box center [468, 227] width 156 height 14
paste input "5313320"
type input "5313320"
click at [468, 220] on label "Street - Building/Plot No *" at bounding box center [468, 214] width 156 height 11
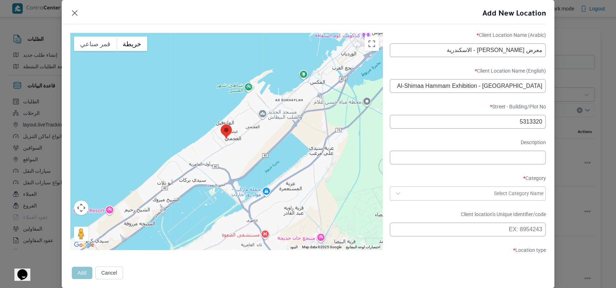
scroll to position [235, 0]
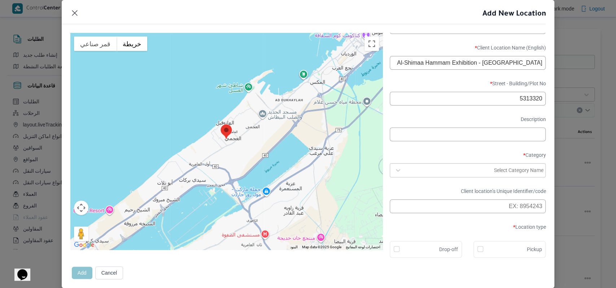
click at [462, 169] on div at bounding box center [448, 169] width 87 height 7
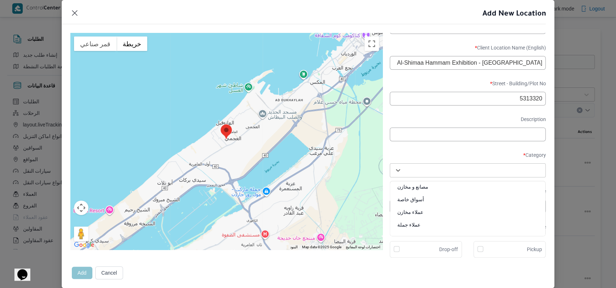
scroll to position [266, 0]
click at [429, 221] on div "متجر أجهزة" at bounding box center [468, 226] width 156 height 13
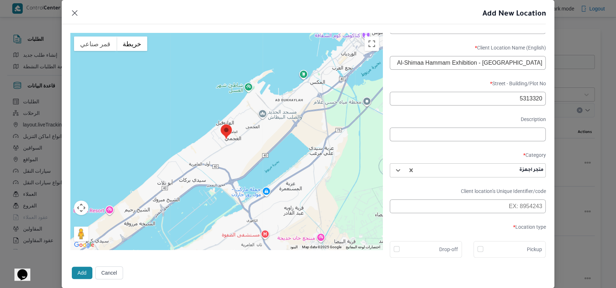
click at [431, 245] on label "Drop-off" at bounding box center [444, 249] width 27 height 9
checkbox input "true"
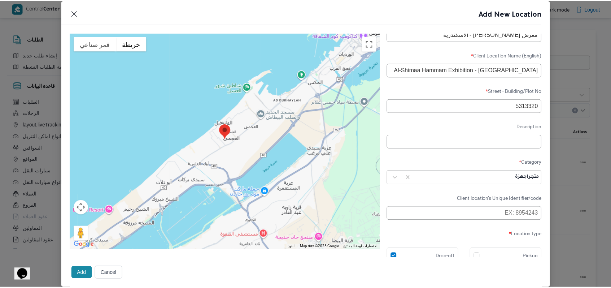
scroll to position [235, 0]
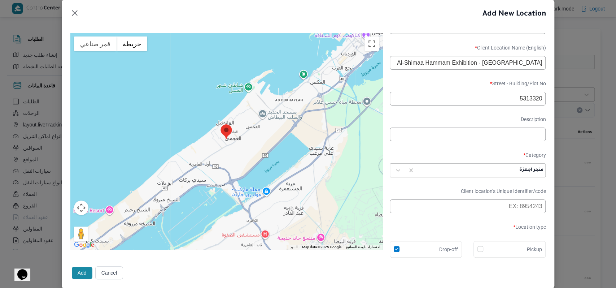
click at [81, 274] on button "Add" at bounding box center [82, 272] width 21 height 12
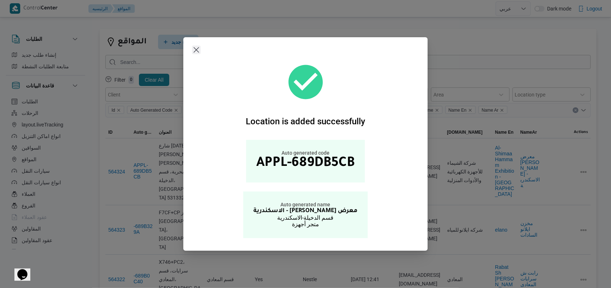
click at [197, 49] on button "Closes this modal window" at bounding box center [196, 49] width 9 height 9
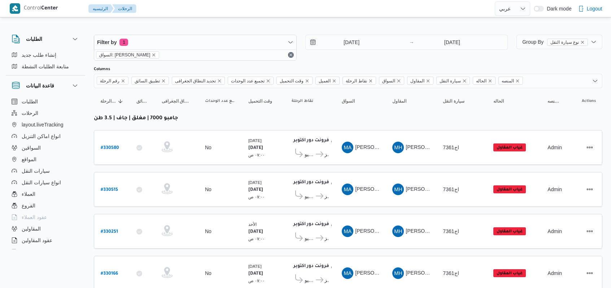
select select "ar"
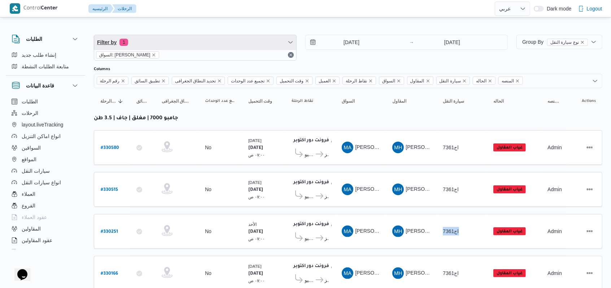
click at [158, 38] on span "Filter by 1" at bounding box center [195, 42] width 202 height 14
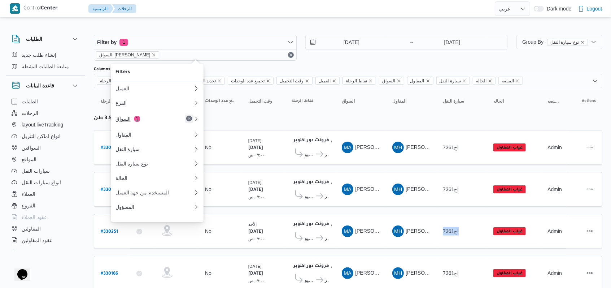
click at [189, 122] on button "Remove" at bounding box center [189, 118] width 9 height 9
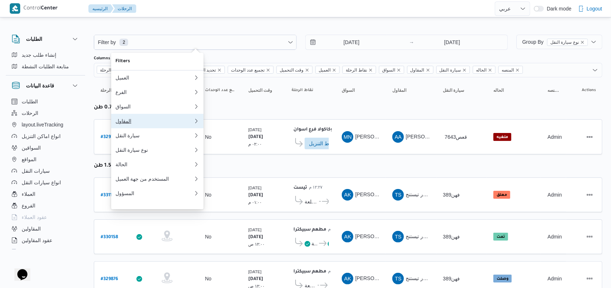
click at [145, 124] on div "المقاول" at bounding box center [154, 121] width 78 height 6
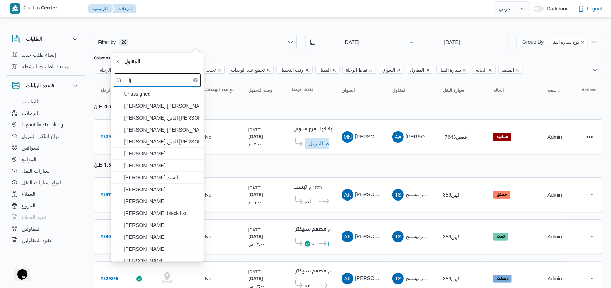
type input "l"
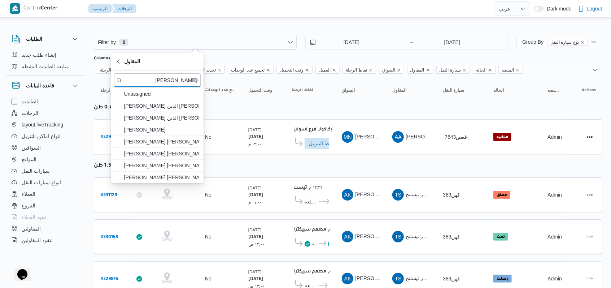
type input "[PERSON_NAME]"
click at [167, 154] on span "[PERSON_NAME] [PERSON_NAME] [PERSON_NAME]" at bounding box center [161, 153] width 75 height 9
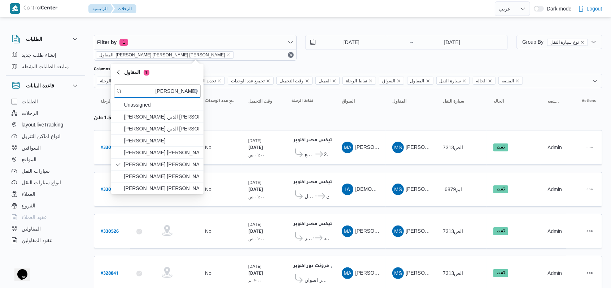
click at [355, 56] on div "[DATE] → [DATE]" at bounding box center [406, 48] width 203 height 26
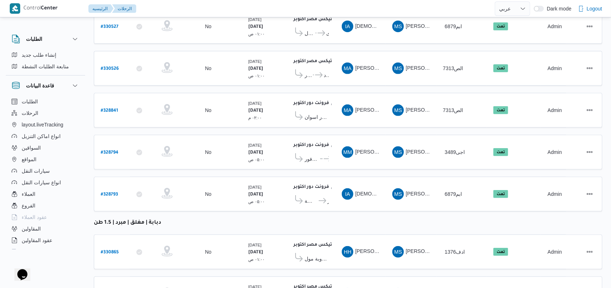
scroll to position [280, 0]
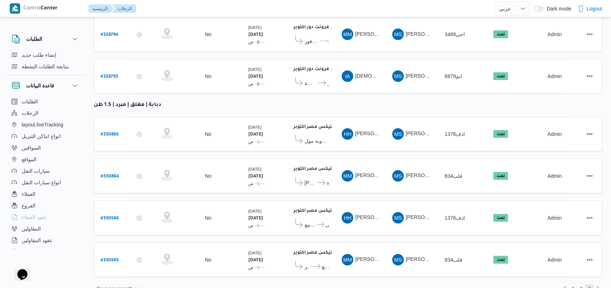
click at [589, 284] on span "3" at bounding box center [589, 288] width 3 height 9
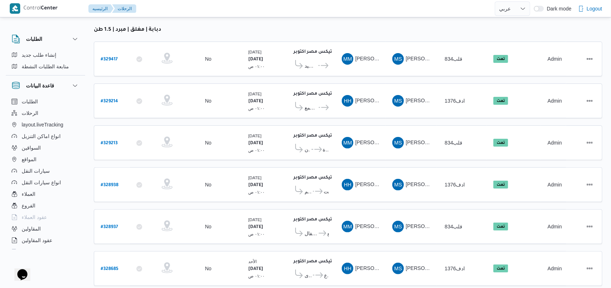
scroll to position [224, 0]
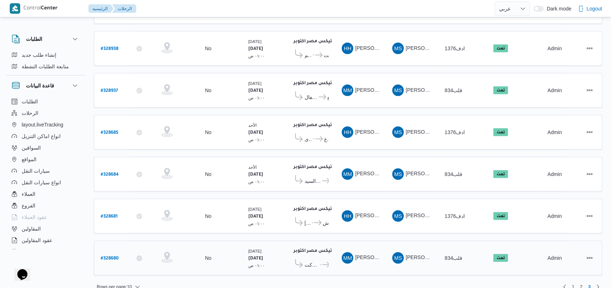
click at [323, 262] on icon at bounding box center [326, 264] width 8 height 5
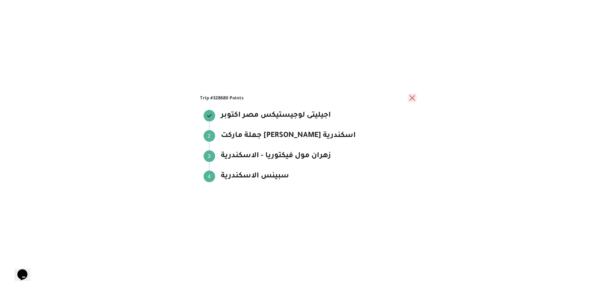
click at [411, 97] on button "close" at bounding box center [412, 97] width 9 height 9
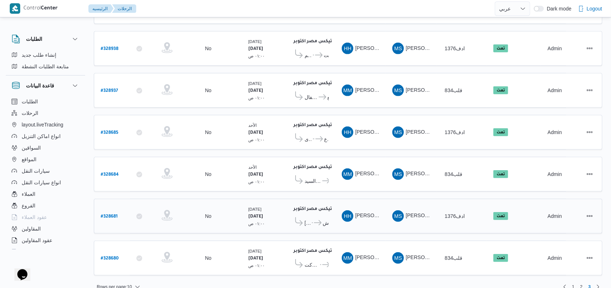
click at [315, 218] on span "سبينس مدينة نصر 66 ش [PERSON_NAME]" at bounding box center [321, 222] width 16 height 9
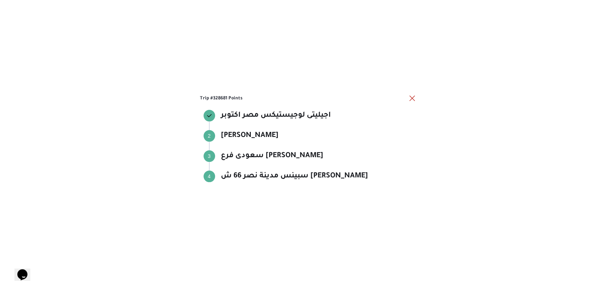
click at [418, 99] on div "Trip #328681 Points اجيليتى لوجيستيكس مصر اكتوبر اجيليتى لوجيستيكس مصر اكتوبر S…" at bounding box center [308, 144] width 616 height 288
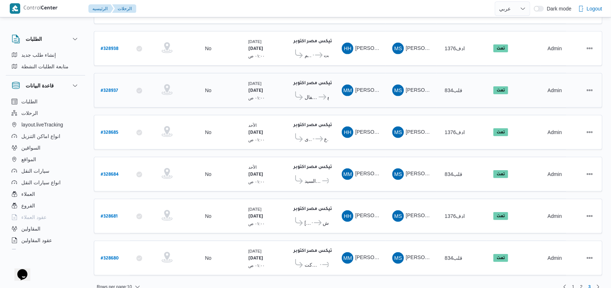
click at [412, 97] on td "المقاول MS [PERSON_NAME] [PERSON_NAME] [PERSON_NAME]" at bounding box center [411, 90] width 51 height 35
click at [319, 136] on icon at bounding box center [319, 138] width 8 height 5
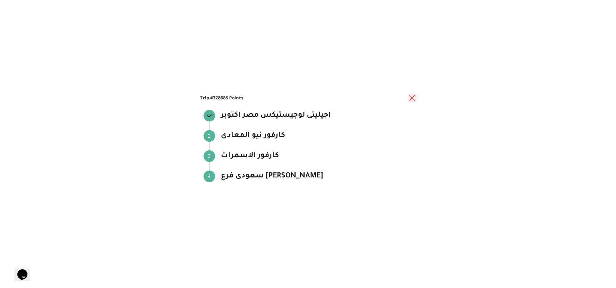
click at [408, 97] on button "close" at bounding box center [412, 97] width 9 height 9
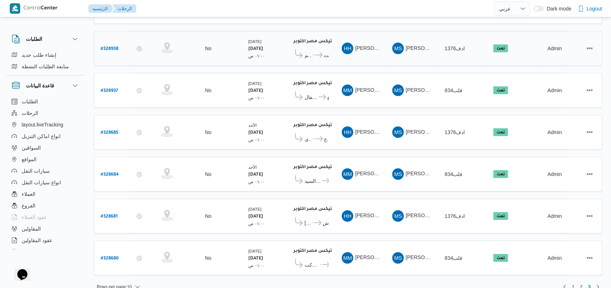
click at [316, 52] on icon at bounding box center [319, 54] width 8 height 5
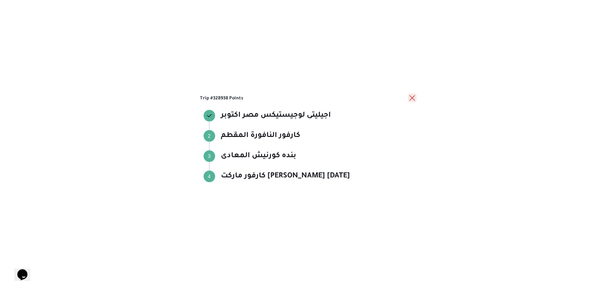
click at [415, 94] on button "close" at bounding box center [412, 97] width 9 height 9
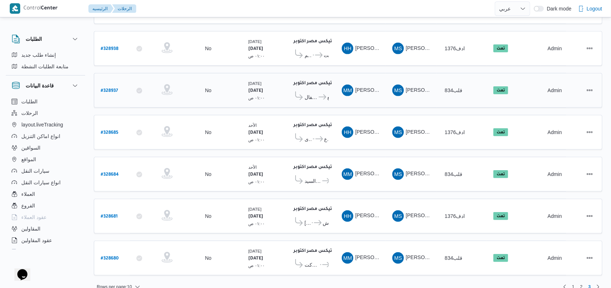
click at [318, 93] on span "كارفور اكسبريس ش 90 - التجمع" at bounding box center [323, 97] width 11 height 9
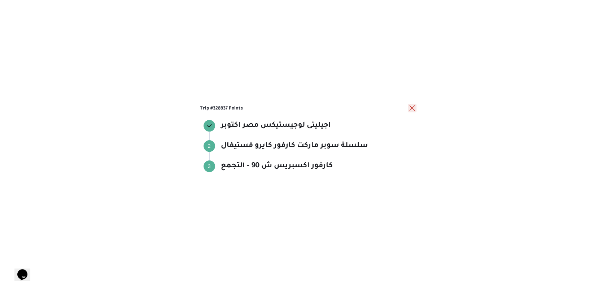
click at [413, 112] on button "close" at bounding box center [412, 108] width 9 height 9
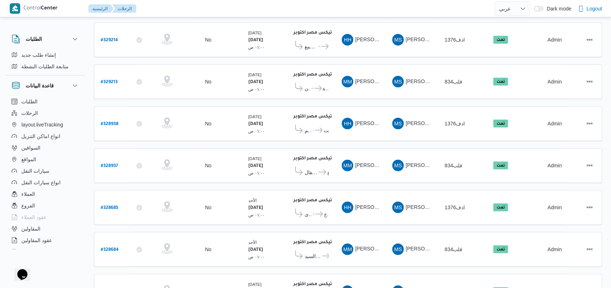
scroll to position [128, 0]
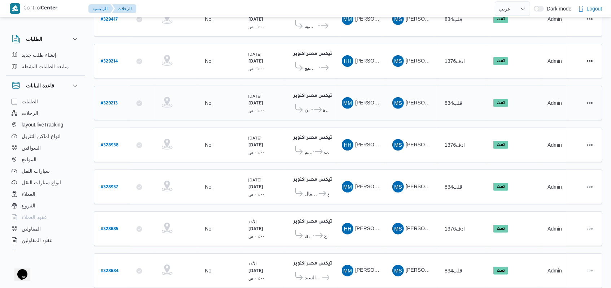
click at [308, 105] on span "كارفور البارون" at bounding box center [308, 109] width 6 height 9
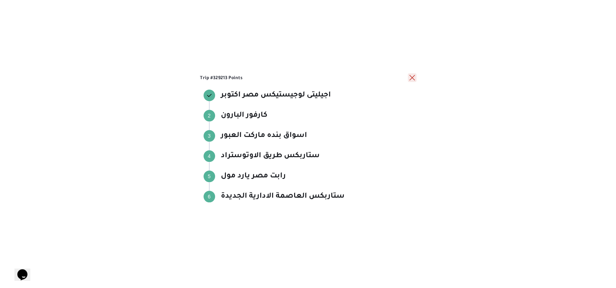
click at [411, 79] on button "close" at bounding box center [412, 77] width 9 height 9
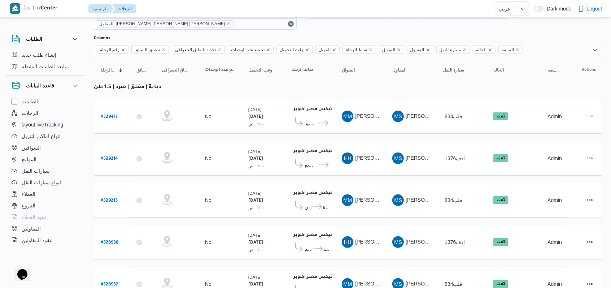
scroll to position [0, 0]
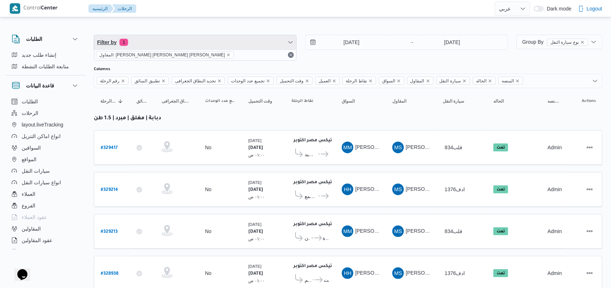
click at [197, 45] on span "Filter by 1" at bounding box center [195, 42] width 202 height 14
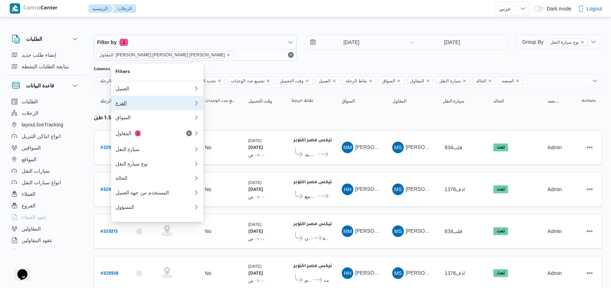
click at [159, 99] on button "الفرع" at bounding box center [157, 103] width 92 height 14
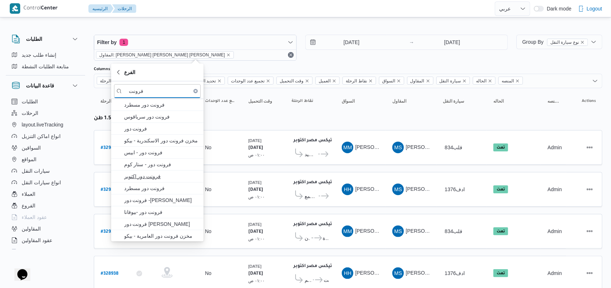
type input "فرونت"
click at [155, 174] on span "فرونت دور اكتوبر" at bounding box center [161, 176] width 75 height 9
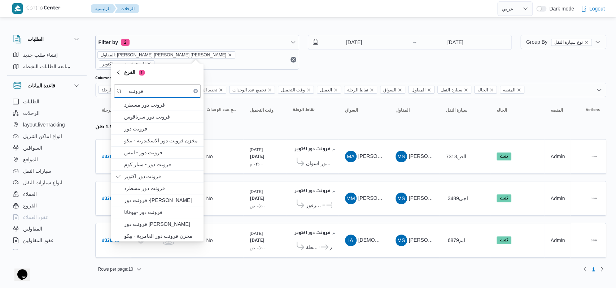
click at [333, 60] on div "[DATE] → [DATE]" at bounding box center [410, 52] width 204 height 35
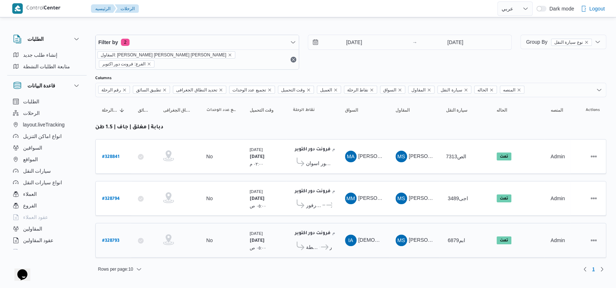
click at [324, 244] on icon at bounding box center [325, 246] width 8 height 5
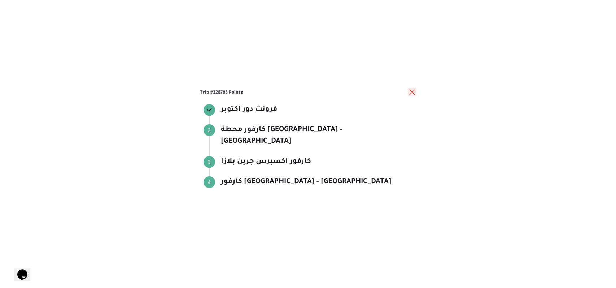
click at [411, 96] on button "close" at bounding box center [412, 92] width 9 height 9
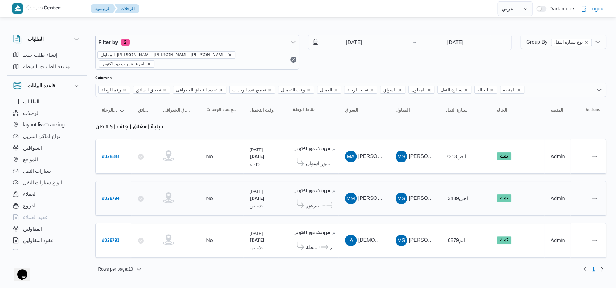
click at [320, 201] on span "كارفور [PERSON_NAME]" at bounding box center [314, 205] width 16 height 9
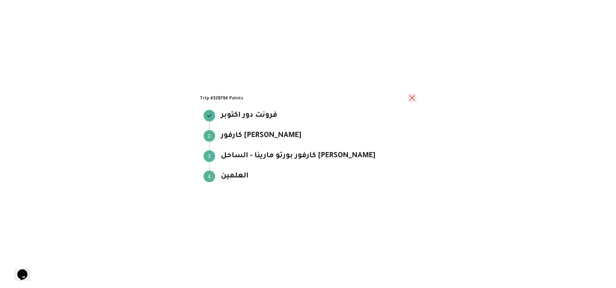
click at [413, 98] on button "close" at bounding box center [412, 97] width 9 height 9
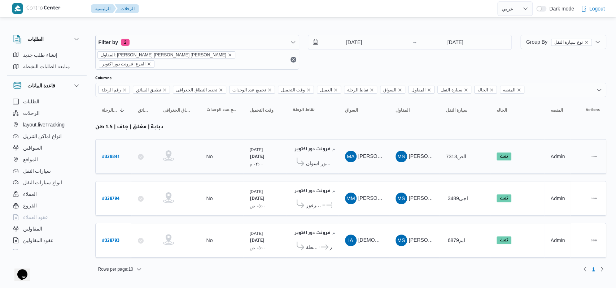
click at [333, 149] on div "فرونت دور اكتوبر ١٠:٤٨ م كارفور اسوان" at bounding box center [312, 156] width 45 height 30
click at [322, 159] on span "كارفور اسوان" at bounding box center [319, 163] width 26 height 9
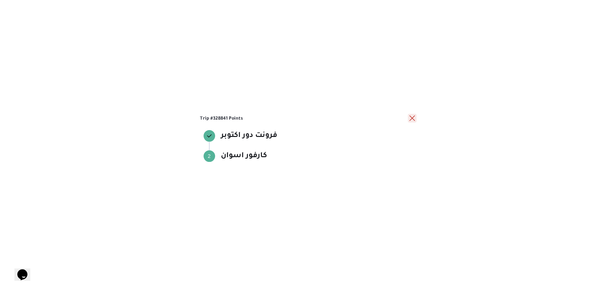
click at [410, 119] on button "close" at bounding box center [412, 118] width 9 height 9
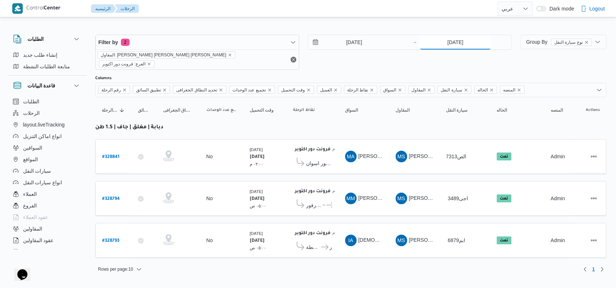
click at [470, 44] on input "[DATE]" at bounding box center [455, 42] width 72 height 14
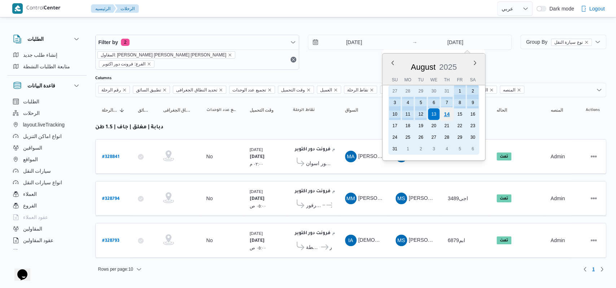
click at [444, 116] on div "14" at bounding box center [447, 114] width 14 height 14
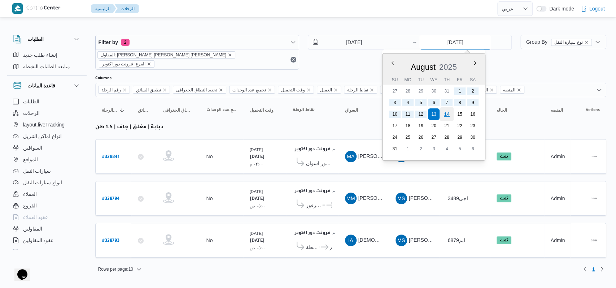
type input "[DATE]"
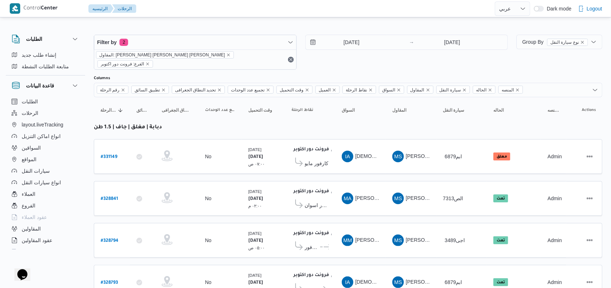
click at [367, 55] on div "[DATE] → [DATE]" at bounding box center [406, 52] width 203 height 35
click at [357, 57] on div "[DATE] → [DATE]" at bounding box center [406, 52] width 203 height 35
click at [373, 61] on div "Filter by 2 المقاول: [PERSON_NAME] [PERSON_NAME] [PERSON_NAME] الفرع: فرونت دور…" at bounding box center [301, 52] width 423 height 44
click at [338, 54] on div "[DATE] → [DATE]" at bounding box center [406, 52] width 203 height 35
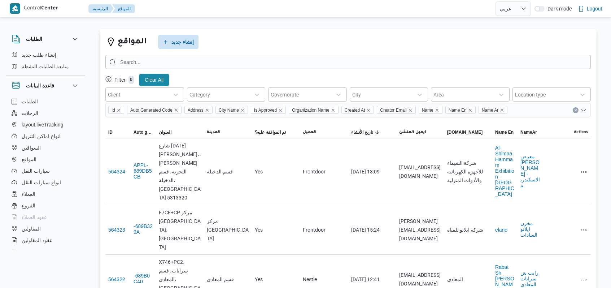
select select "ar"
